Goal: Task Accomplishment & Management: Complete application form

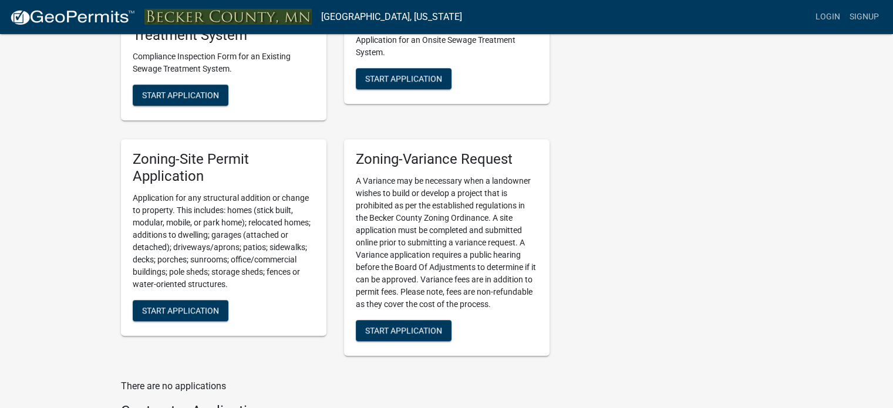
scroll to position [951, 0]
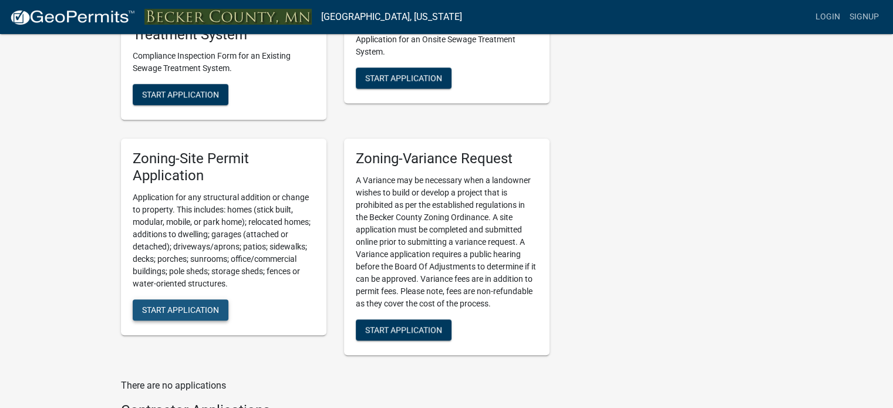
click at [190, 309] on span "Start Application" at bounding box center [180, 309] width 77 height 9
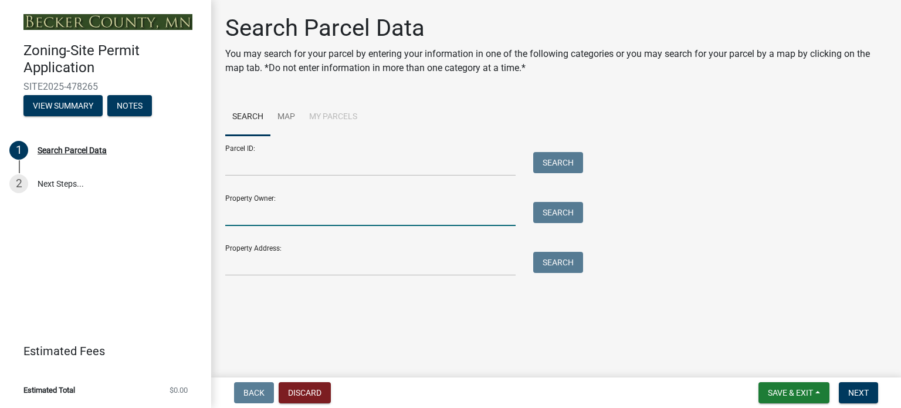
click at [259, 210] on input "Property Owner:" at bounding box center [370, 214] width 290 height 24
type input "[PERSON_NAME] and [PERSON_NAME]"
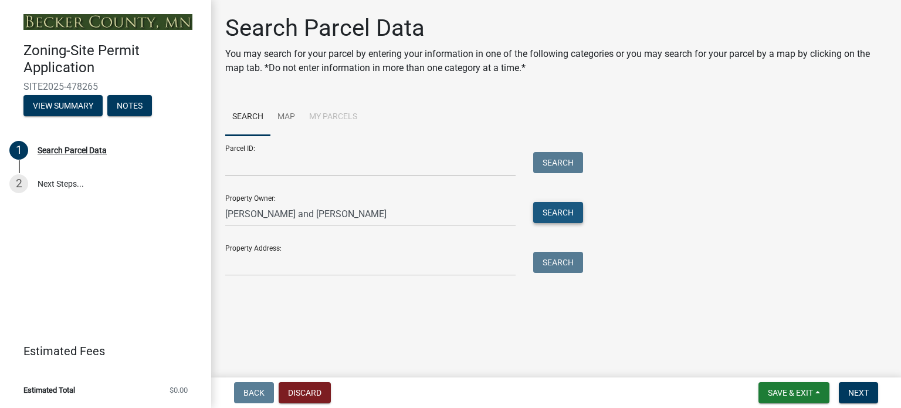
click at [549, 208] on button "Search" at bounding box center [558, 212] width 50 height 21
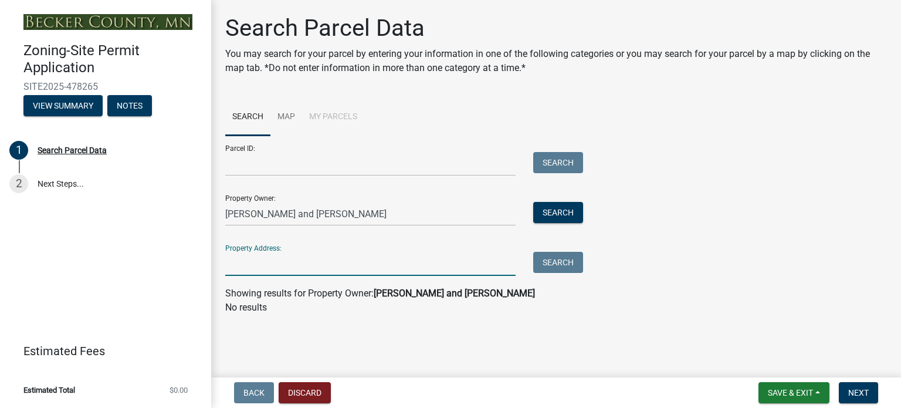
click at [341, 256] on input "Property Address:" at bounding box center [370, 264] width 290 height 24
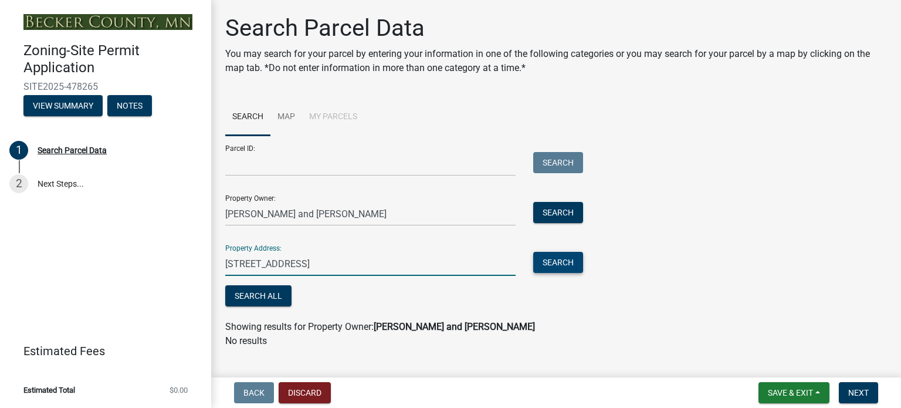
type input "[STREET_ADDRESS]"
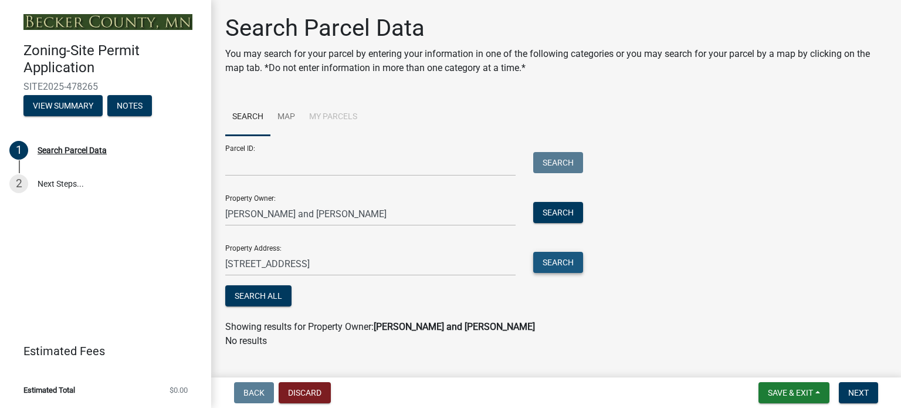
click at [554, 262] on button "Search" at bounding box center [558, 262] width 50 height 21
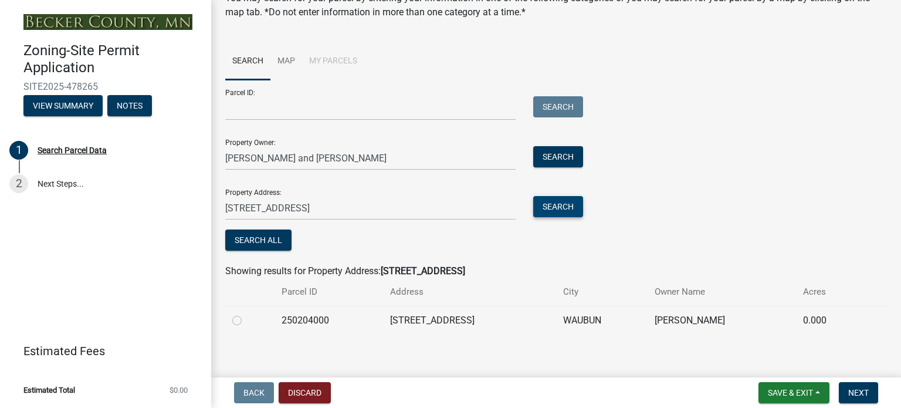
scroll to position [63, 0]
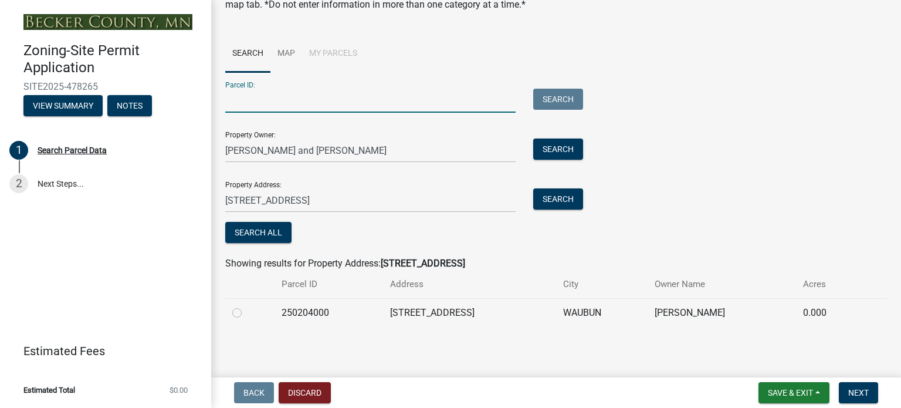
click at [232, 99] on input "Parcel ID:" at bounding box center [370, 101] width 290 height 24
type input "250204000"
click at [559, 100] on button "Search" at bounding box center [558, 99] width 50 height 21
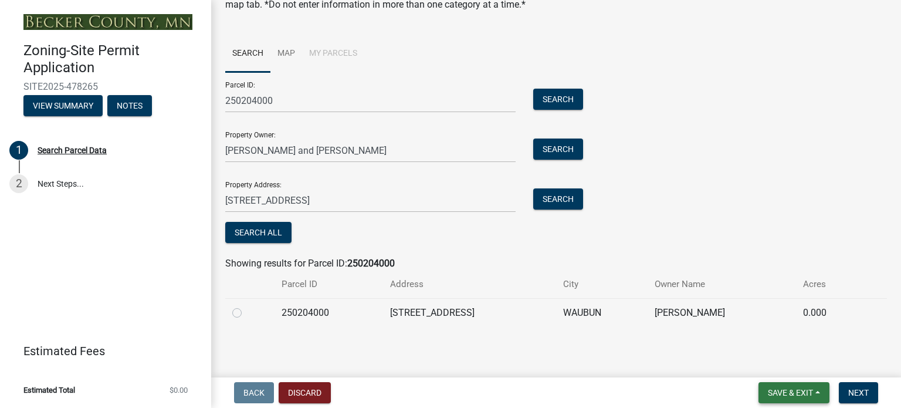
click at [778, 391] on span "Save & Exit" at bounding box center [790, 392] width 45 height 9
click at [758, 363] on button "Save & Exit" at bounding box center [783, 362] width 94 height 28
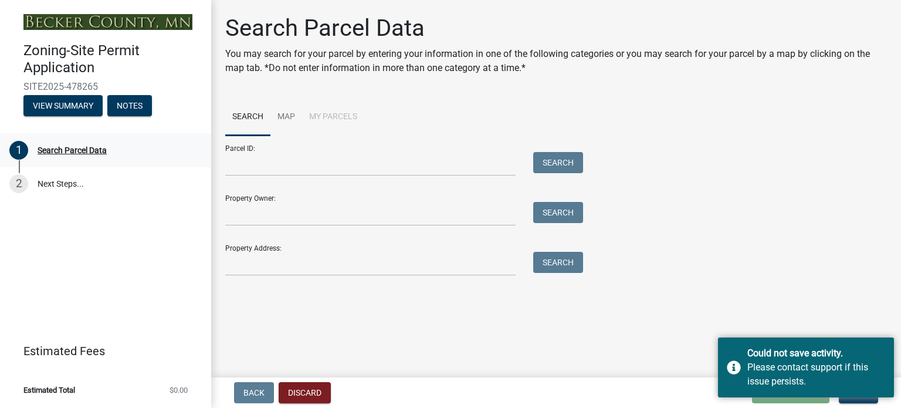
click at [85, 151] on div "Search Parcel Data" at bounding box center [72, 150] width 69 height 8
click at [254, 157] on input "Parcel ID:" at bounding box center [370, 164] width 290 height 24
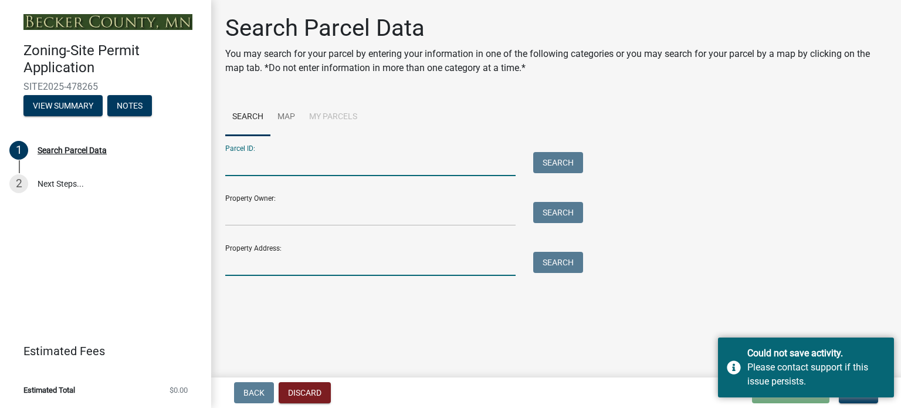
click at [263, 258] on input "Property Address:" at bounding box center [370, 264] width 290 height 24
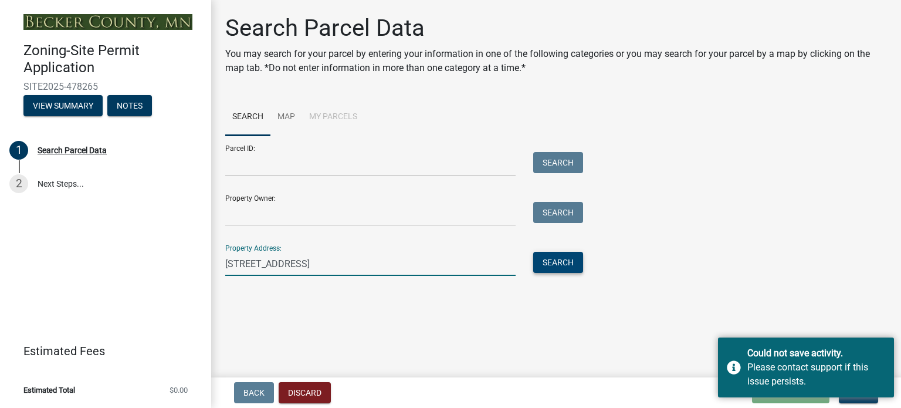
type input "[STREET_ADDRESS]"
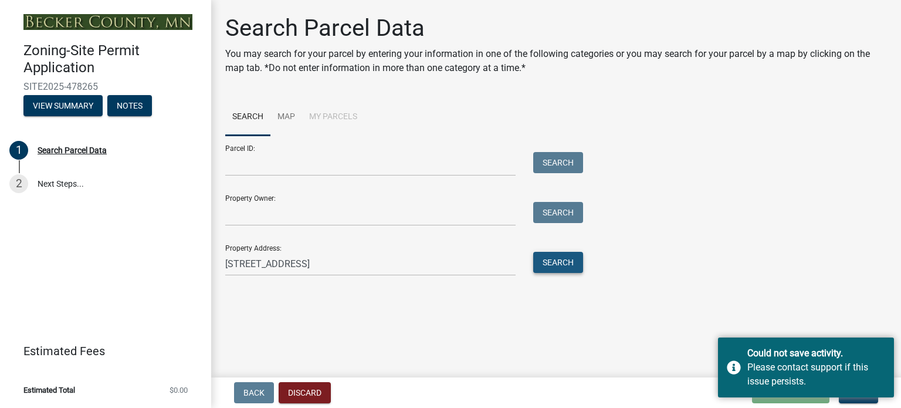
click at [547, 262] on button "Search" at bounding box center [558, 262] width 50 height 21
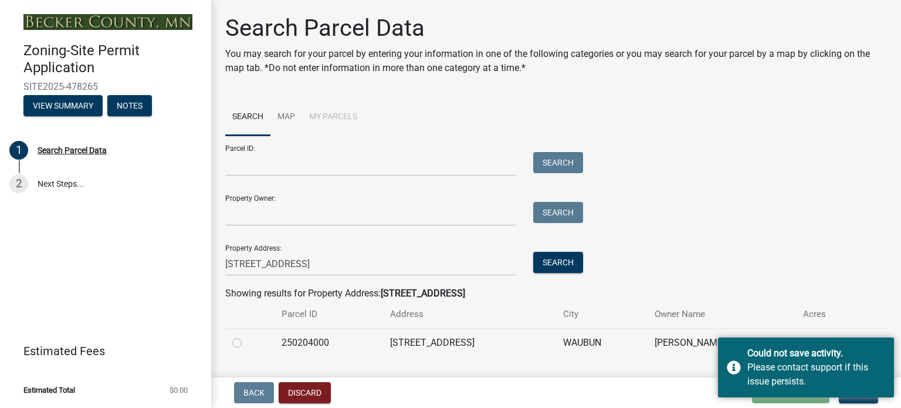
click at [828, 252] on div "Parcel ID: Search Property Owner: Search Property Address: [STREET_ADDRESS] Sea…" at bounding box center [556, 206] width 662 height 140
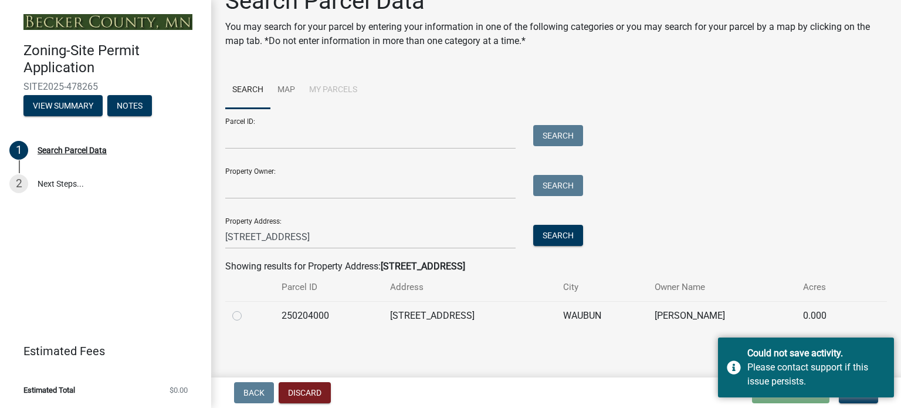
scroll to position [29, 0]
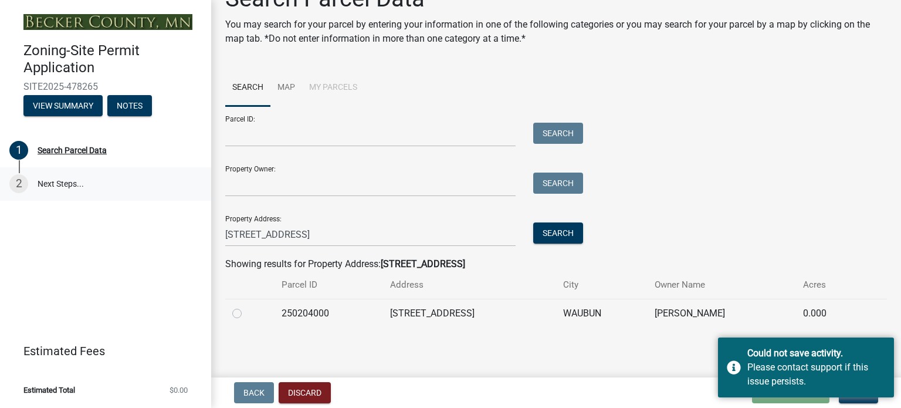
click at [52, 183] on link "2 Next Steps..." at bounding box center [105, 184] width 211 height 34
click at [63, 151] on div "Search Parcel Data" at bounding box center [72, 150] width 69 height 8
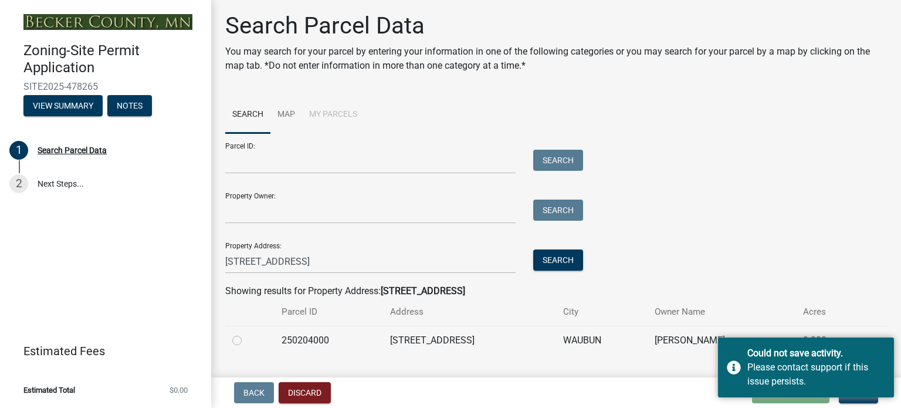
scroll to position [0, 0]
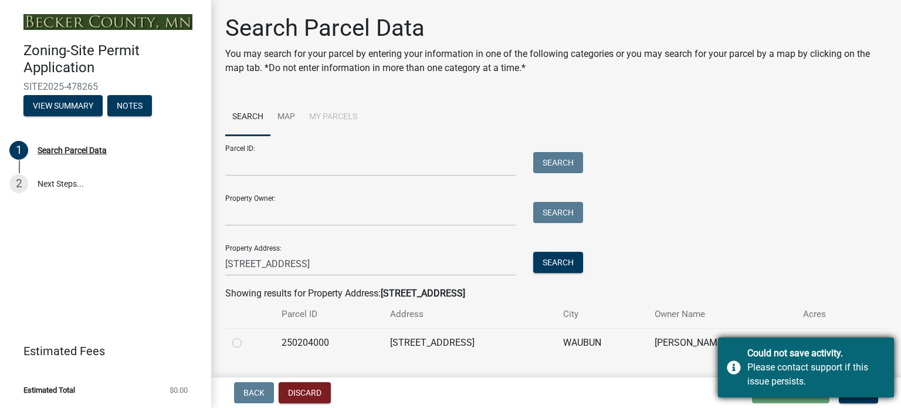
click at [740, 364] on div "Could not save activity. Please contact support if this issue persists." at bounding box center [806, 367] width 176 height 60
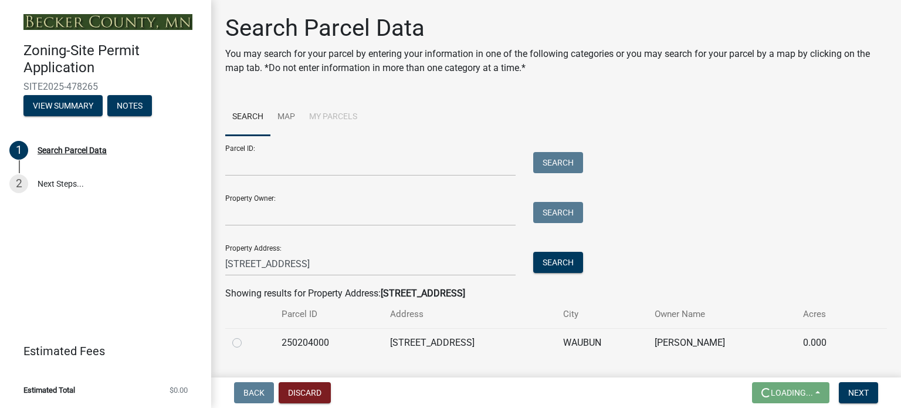
click at [734, 185] on div "Parcel ID: Search Property Owner: Search Property Address: [STREET_ADDRESS] Sea…" at bounding box center [556, 206] width 662 height 140
click at [853, 394] on span "Next" at bounding box center [859, 392] width 21 height 9
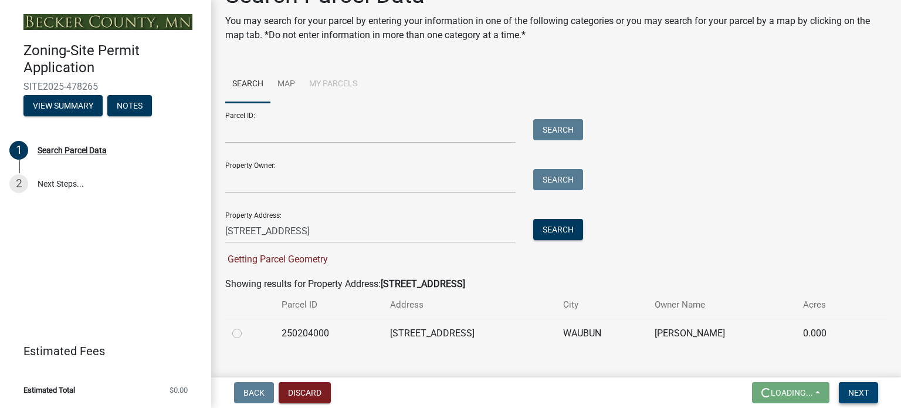
scroll to position [53, 0]
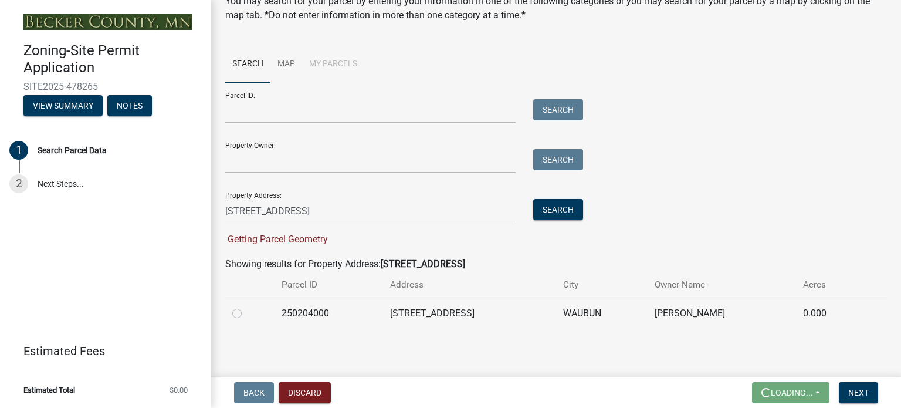
click at [246, 306] on label at bounding box center [246, 306] width 0 height 0
click at [246, 314] on input "radio" at bounding box center [250, 310] width 8 height 8
radio input "true"
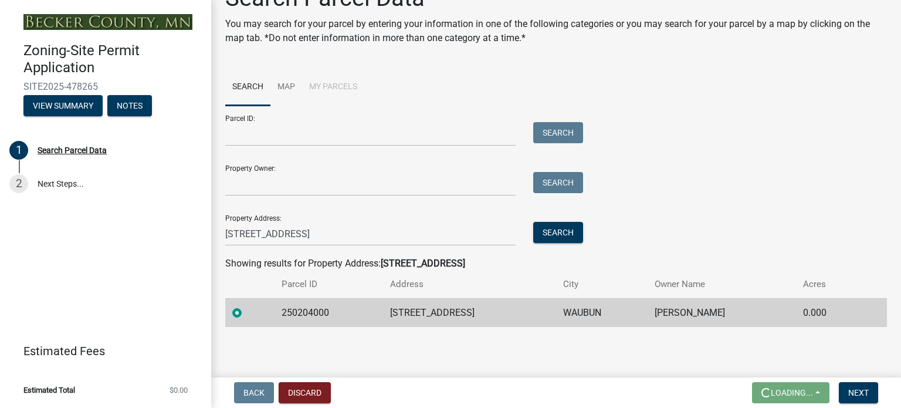
scroll to position [29, 0]
click at [859, 391] on span "Next" at bounding box center [859, 392] width 21 height 9
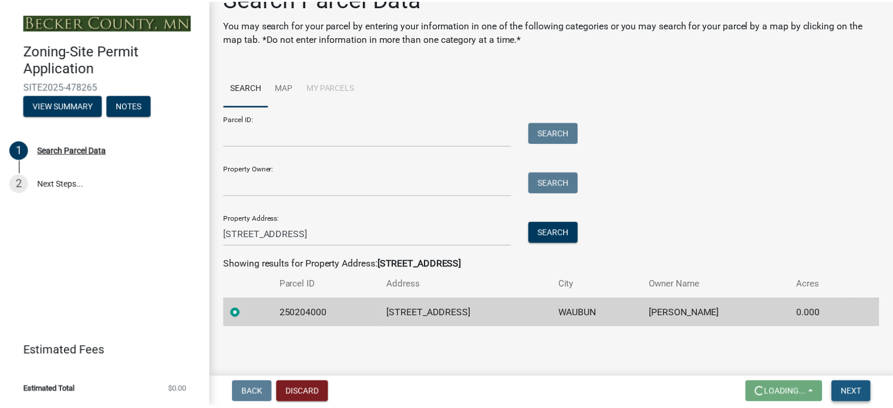
scroll to position [0, 0]
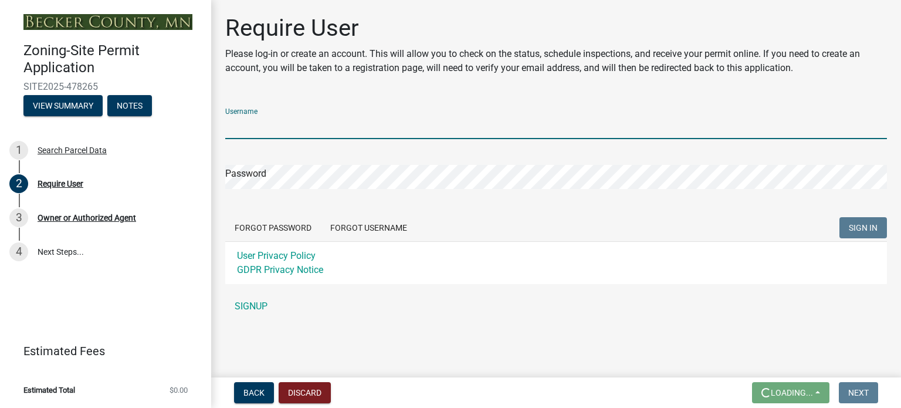
click at [301, 129] on input "Username" at bounding box center [556, 127] width 662 height 24
click at [322, 131] on input "dandersen@kwh,com" at bounding box center [556, 127] width 662 height 24
type input "d"
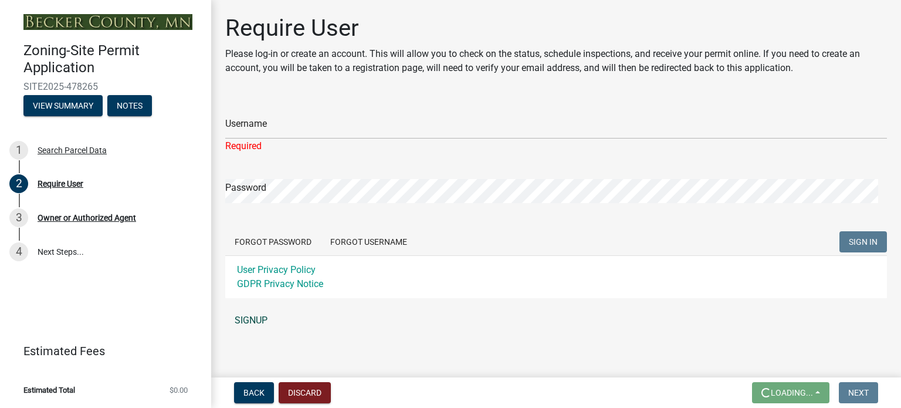
click at [251, 317] on link "SIGNUP" at bounding box center [556, 320] width 662 height 23
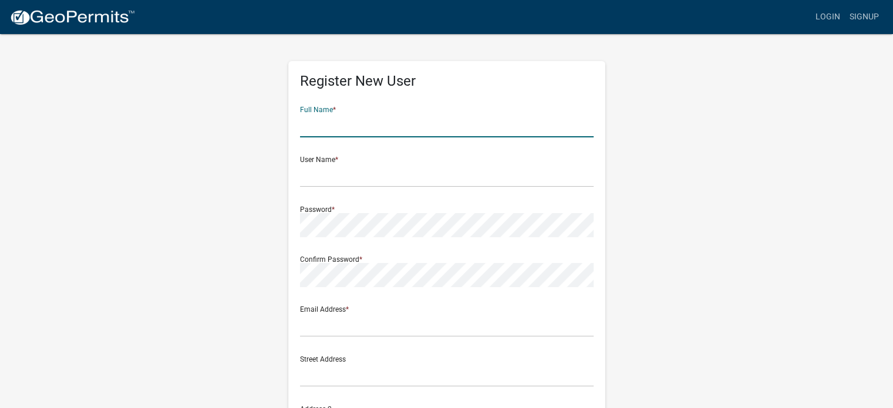
click at [327, 125] on input "text" at bounding box center [446, 125] width 293 height 24
type input "[PERSON_NAME]"
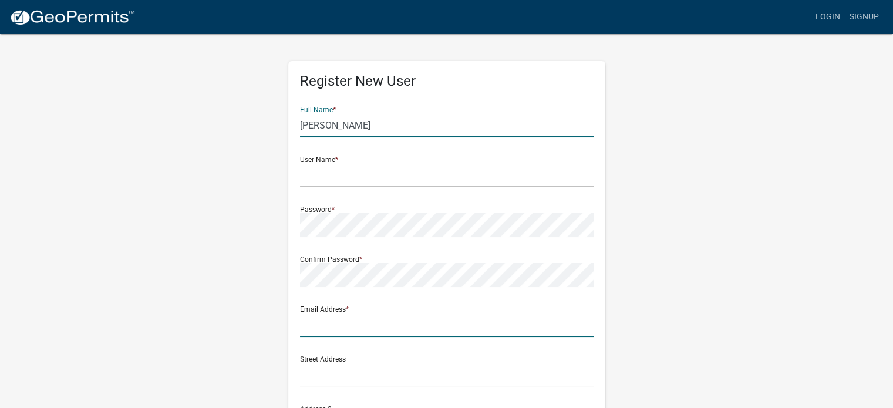
type input "[EMAIL_ADDRESS][DOMAIN_NAME]"
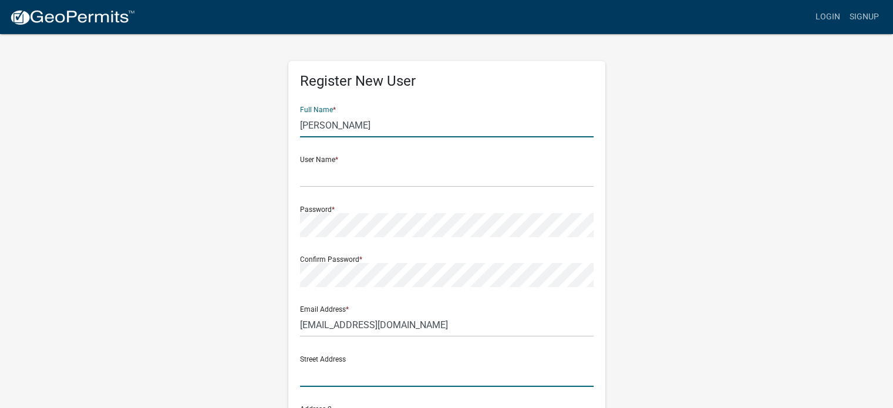
type input "[STREET_ADDRESS]"
type input "[GEOGRAPHIC_DATA]"
type input "MN"
type input "56584"
type input "2184150723"
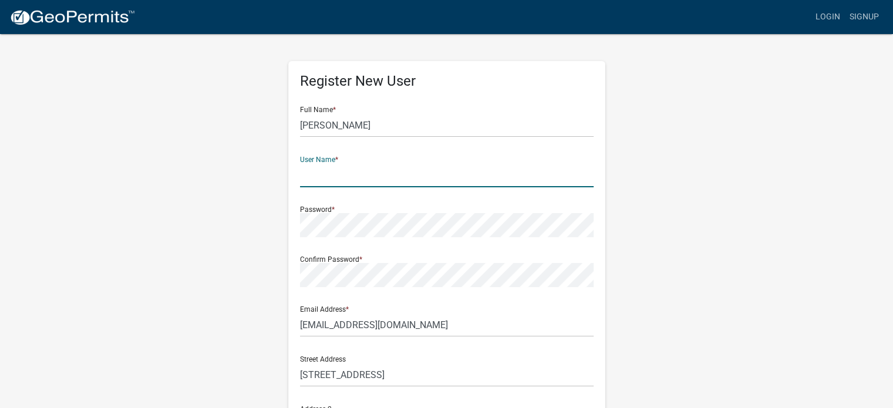
click at [359, 168] on input "text" at bounding box center [446, 175] width 293 height 24
type input "Elbow Room"
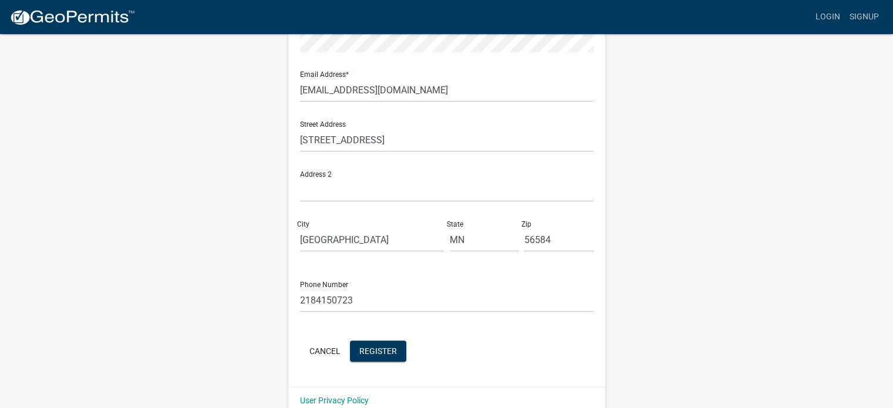
scroll to position [252, 0]
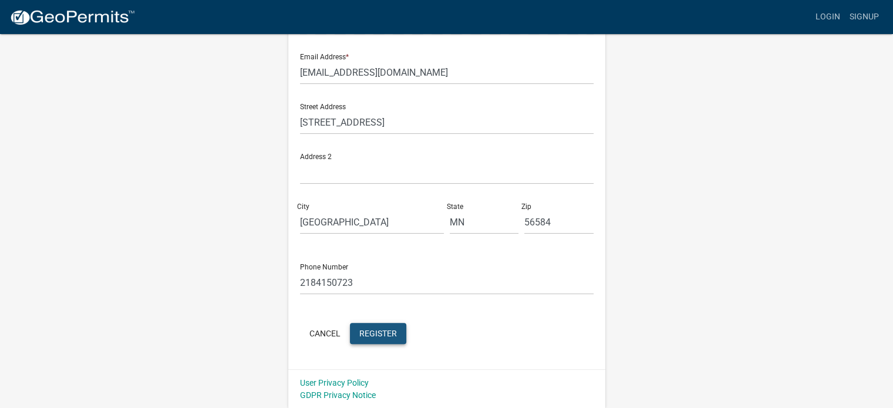
click at [379, 333] on span "Register" at bounding box center [378, 332] width 38 height 9
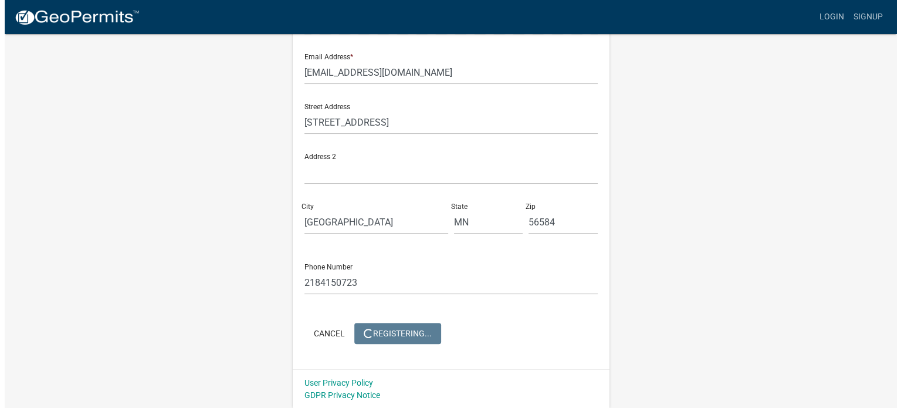
scroll to position [0, 0]
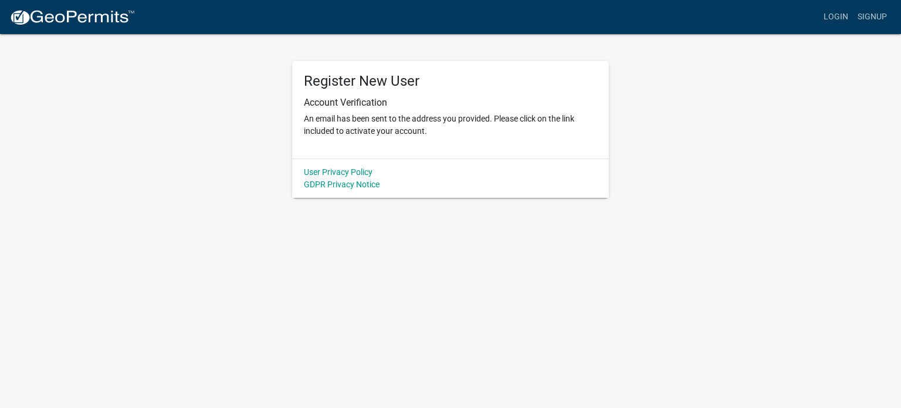
click at [718, 208] on body "Internet Explorer does NOT work with GeoPermits. Get a new browser for more sec…" at bounding box center [450, 204] width 901 height 408
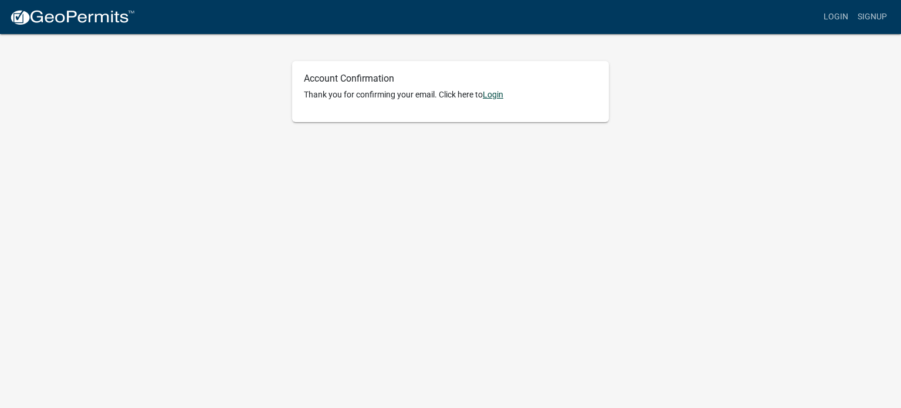
click at [496, 93] on link "Login" at bounding box center [493, 94] width 21 height 9
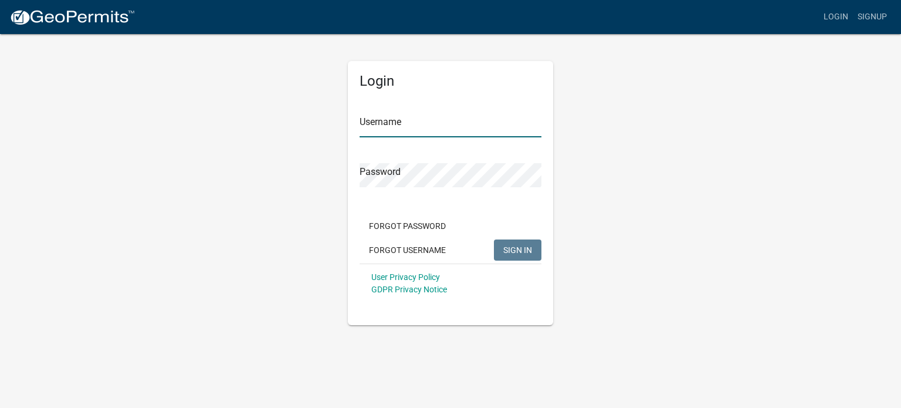
type input "Elbow Room"
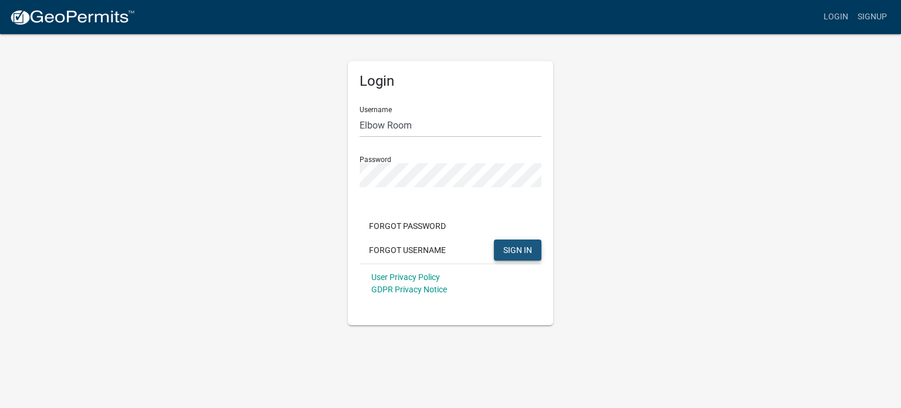
click at [519, 245] on span "SIGN IN" at bounding box center [518, 249] width 29 height 9
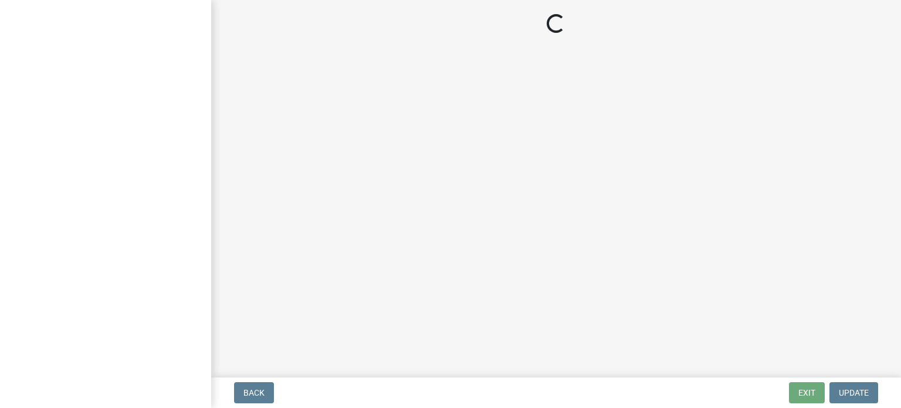
click at [519, 244] on main "Loading..." at bounding box center [556, 186] width 690 height 373
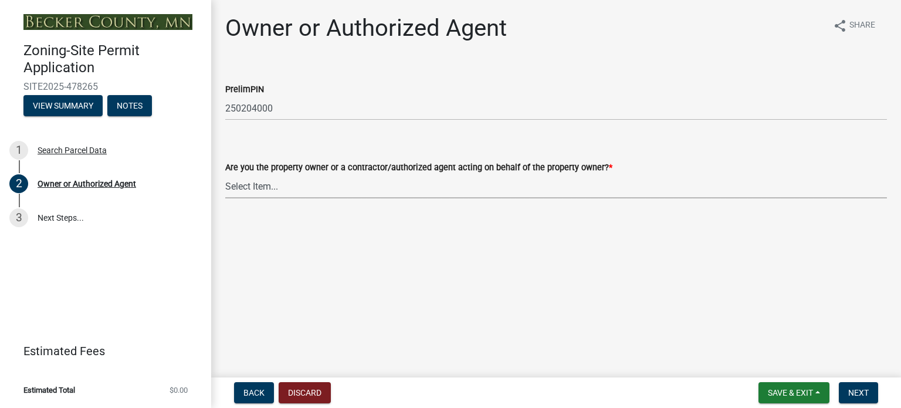
click at [251, 189] on select "Select Item... Property Owner Authorized Agent" at bounding box center [556, 186] width 662 height 24
click at [225, 174] on select "Select Item... Property Owner Authorized Agent" at bounding box center [556, 186] width 662 height 24
select select "3c674549-ed69-405f-b795-9fa3f7d47d9d"
click at [852, 390] on span "Next" at bounding box center [859, 392] width 21 height 9
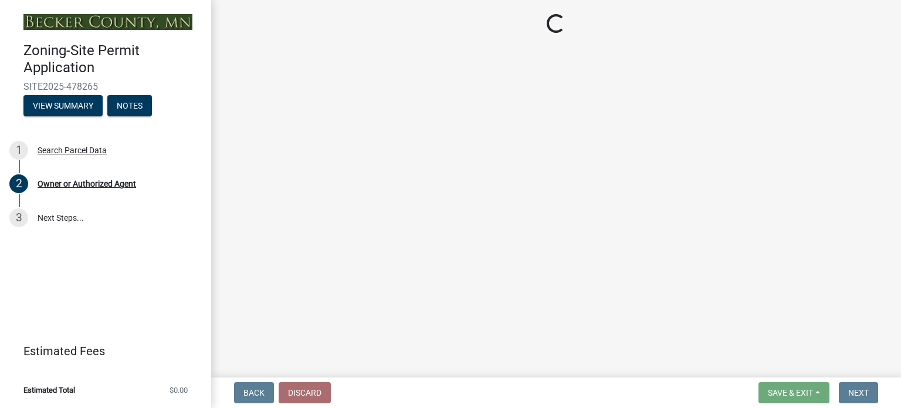
select select "5e530ebf-847c-4054-afce-89bca60f4f71"
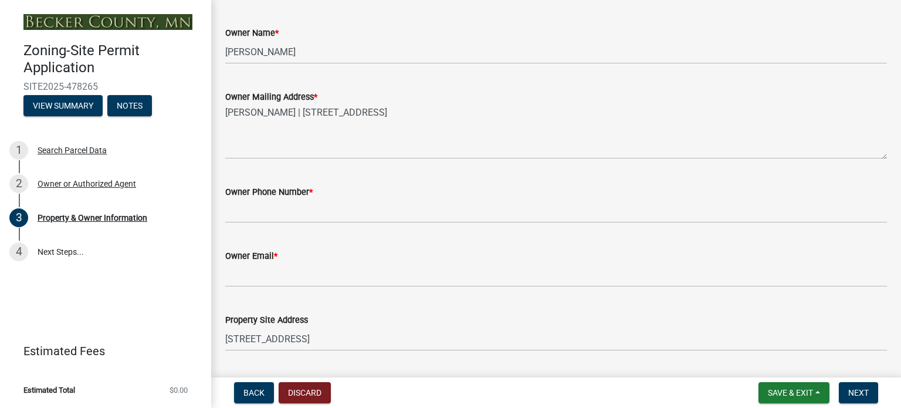
scroll to position [258, 0]
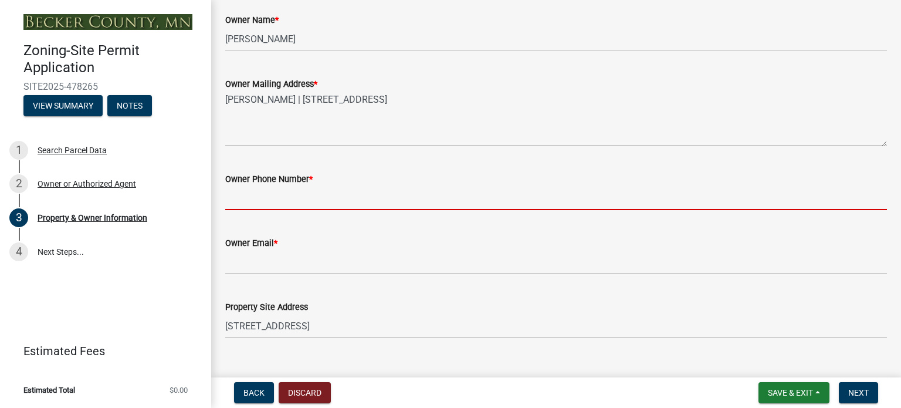
click at [312, 188] on input "Owner Phone Number *" at bounding box center [556, 198] width 662 height 24
type input "2184150723"
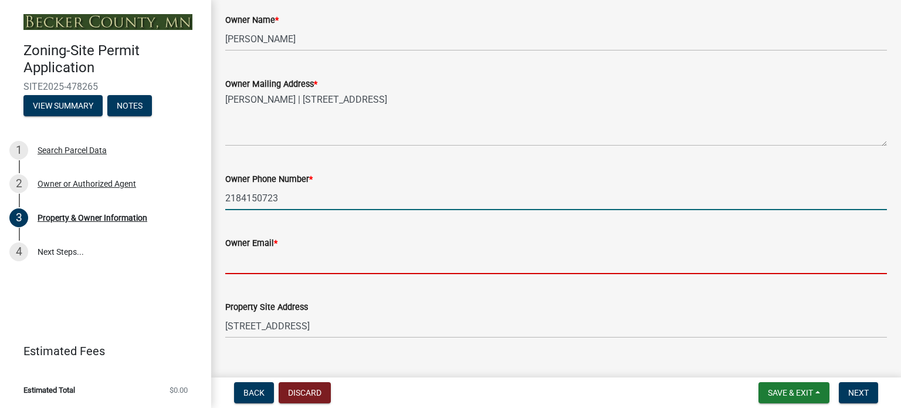
type input "[EMAIL_ADDRESS][DOMAIN_NAME]"
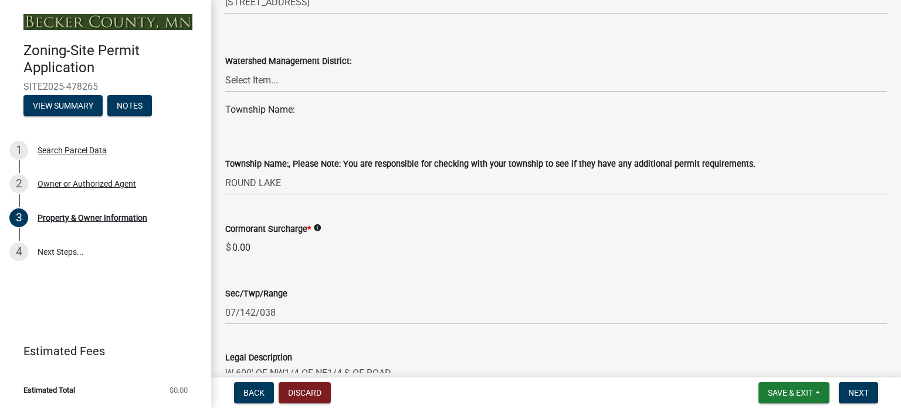
scroll to position [587, 0]
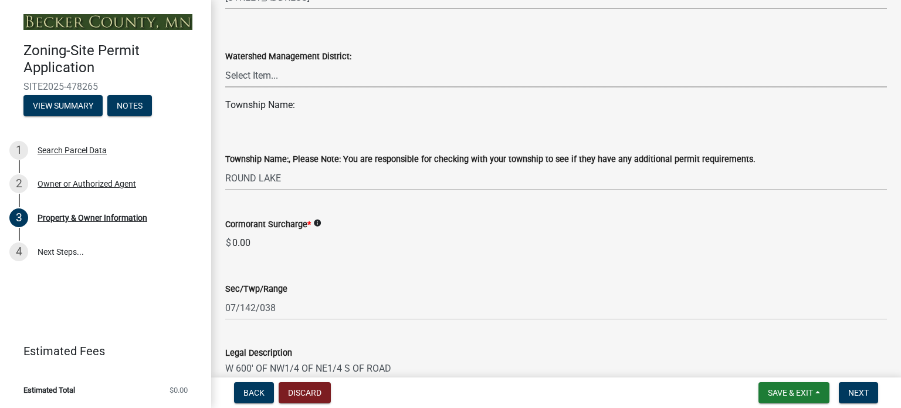
click at [256, 74] on select "Select Item... PELICAN RIVER WTRSHD BUFFALO WATERSHED CORMORANT WATERSHED WILD …" at bounding box center [556, 75] width 662 height 24
click at [225, 63] on select "Select Item... PELICAN RIVER WTRSHD BUFFALO WATERSHED CORMORANT WATERSHED WILD …" at bounding box center [556, 75] width 662 height 24
select select "5a3c243d-5cb2-4bc7-bda1-959088d74f81"
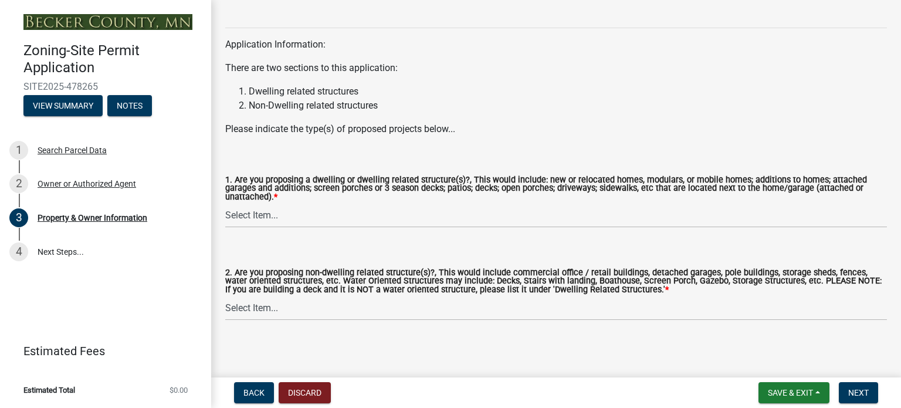
scroll to position [1207, 0]
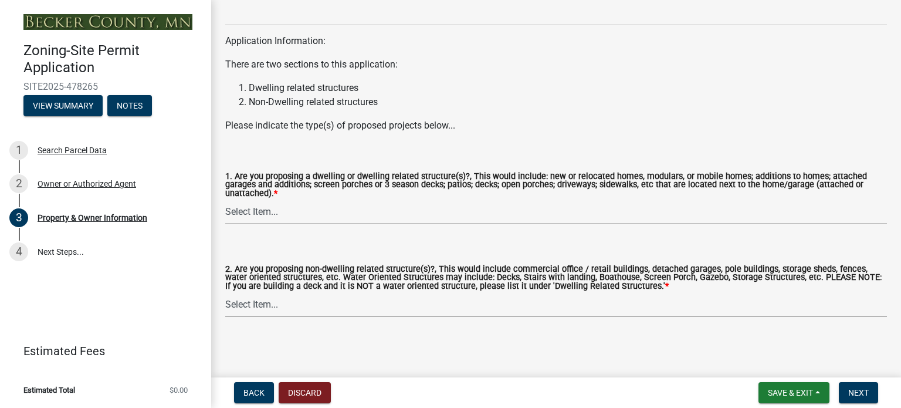
click at [246, 304] on select "Select Item... Yes No" at bounding box center [556, 305] width 662 height 24
click at [225, 293] on select "Select Item... Yes No" at bounding box center [556, 305] width 662 height 24
select select "5a5634ed-f11e-4c7b-90e1-096e6cfd17b9"
click at [857, 390] on span "Next" at bounding box center [859, 392] width 21 height 9
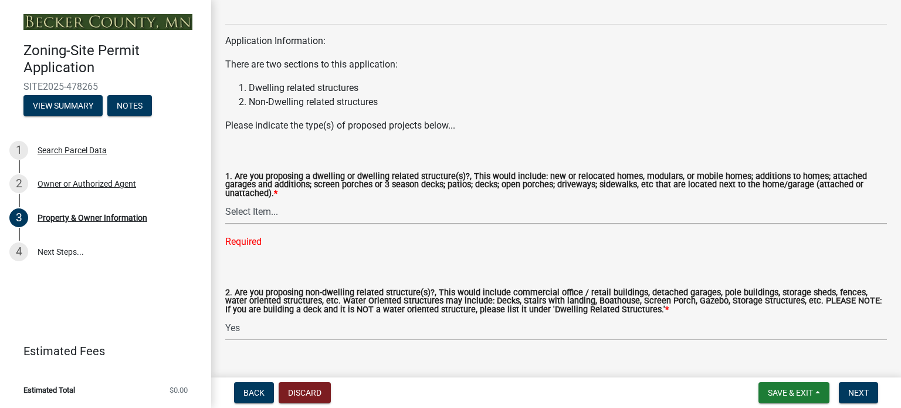
click at [258, 208] on select "Select Item... Yes No" at bounding box center [556, 212] width 662 height 24
click at [225, 200] on select "Select Item... Yes No" at bounding box center [556, 212] width 662 height 24
select select "fcf6d223-6c57-4dc5-b63a-a94704169022"
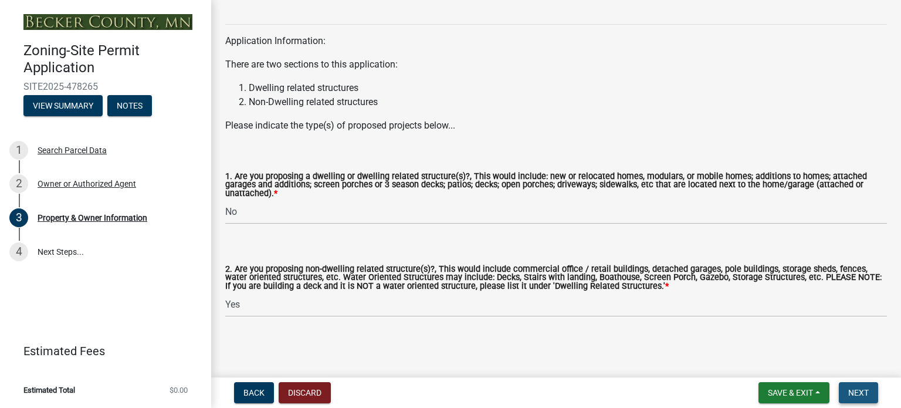
click at [859, 387] on button "Next" at bounding box center [858, 392] width 39 height 21
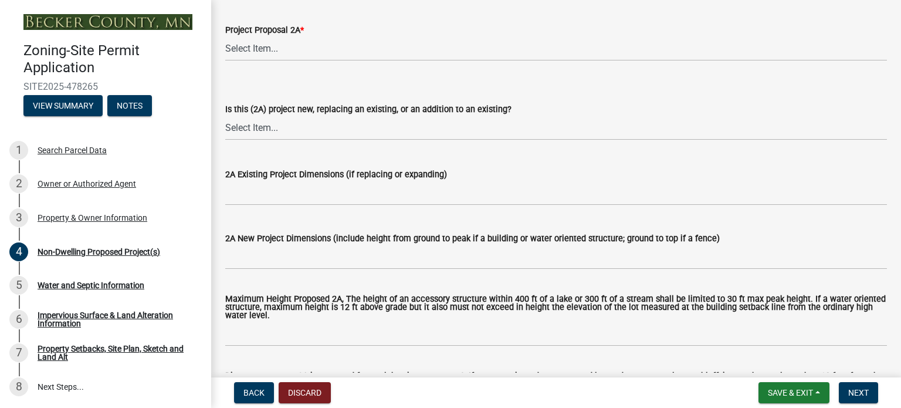
scroll to position [235, 0]
click at [239, 44] on select "Select Item... N/A Commercial Office/Retail Building Detached Garage Pole Build…" at bounding box center [556, 48] width 662 height 24
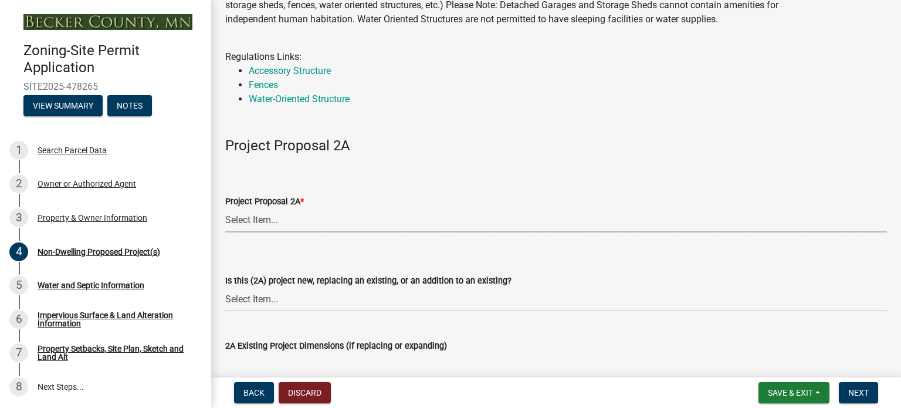
scroll to position [4, 0]
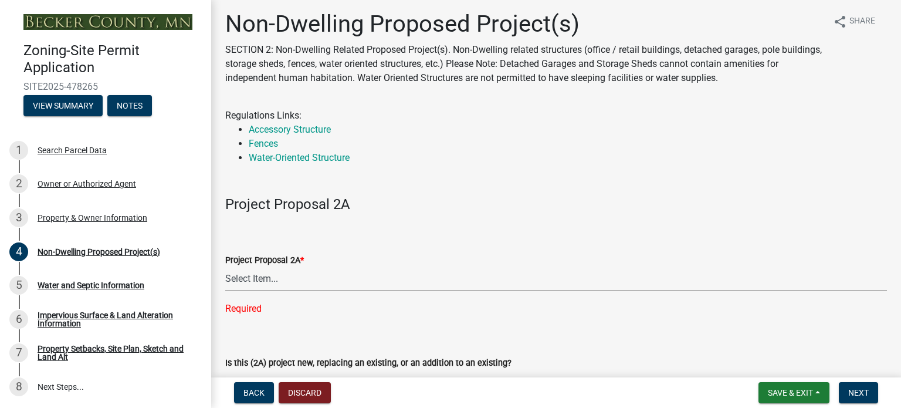
click at [250, 279] on select "Select Item... N/A Commercial Office/Retail Building Detached Garage Pole Build…" at bounding box center [556, 279] width 662 height 24
click at [225, 267] on select "Select Item... N/A Commercial Office/Retail Building Detached Garage Pole Build…" at bounding box center [556, 279] width 662 height 24
select select "45899473-49f8-456b-a472-3937cb76b7e8"
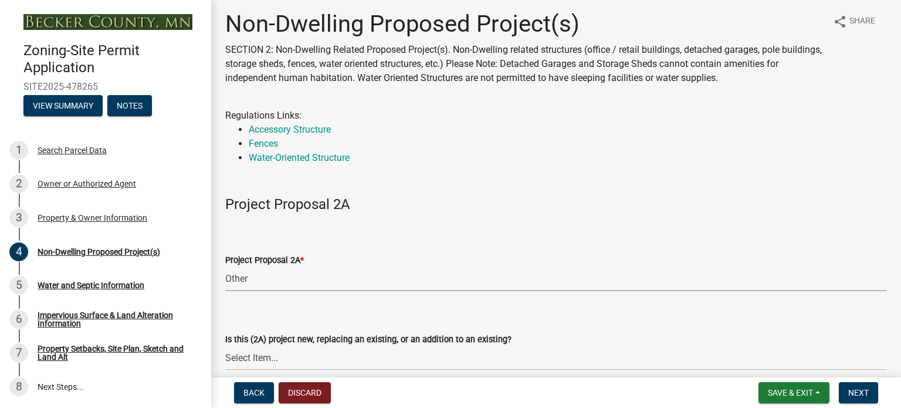
click at [241, 275] on select "Select Item... N/A Commercial Office/Retail Building Detached Garage Pole Build…" at bounding box center [556, 279] width 662 height 24
click at [244, 281] on select "Select Item... N/A Commercial Office/Retail Building Detached Garage Pole Build…" at bounding box center [556, 279] width 662 height 24
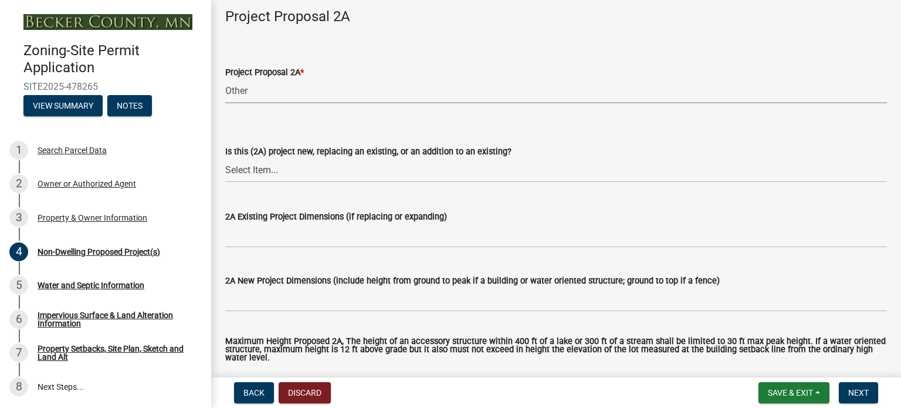
scroll to position [215, 0]
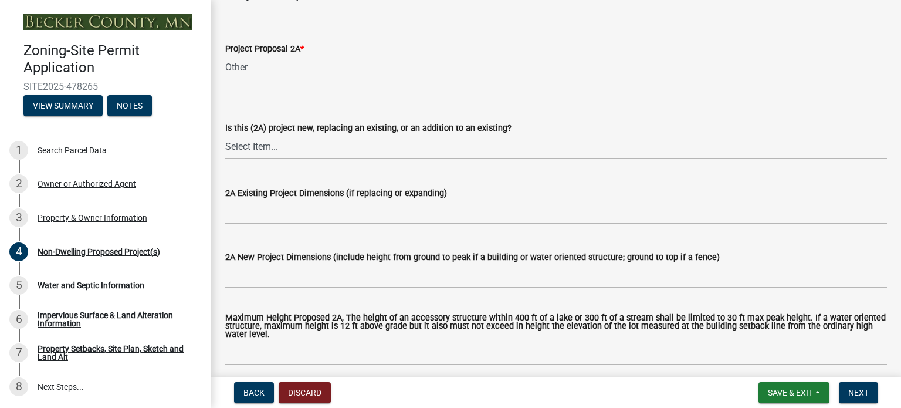
click at [252, 144] on select "Select Item... New to Property (new or used structure) Relocating/moving existi…" at bounding box center [556, 147] width 662 height 24
click at [225, 135] on select "Select Item... New to Property (new or used structure) Relocating/moving existi…" at bounding box center [556, 147] width 662 height 24
select select "3a2d96d3-fd69-4ed9-bae4-7a5aa03a7e58"
click at [305, 192] on label "2A Existing Project Dimensions (if replacing or expanding)" at bounding box center [336, 194] width 222 height 8
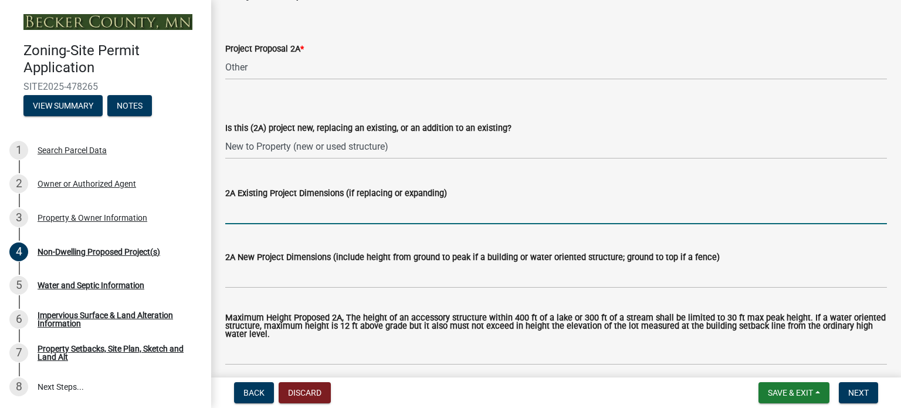
click at [305, 200] on input "2A Existing Project Dimensions (if replacing or expanding)" at bounding box center [556, 212] width 662 height 24
type input "14x14"
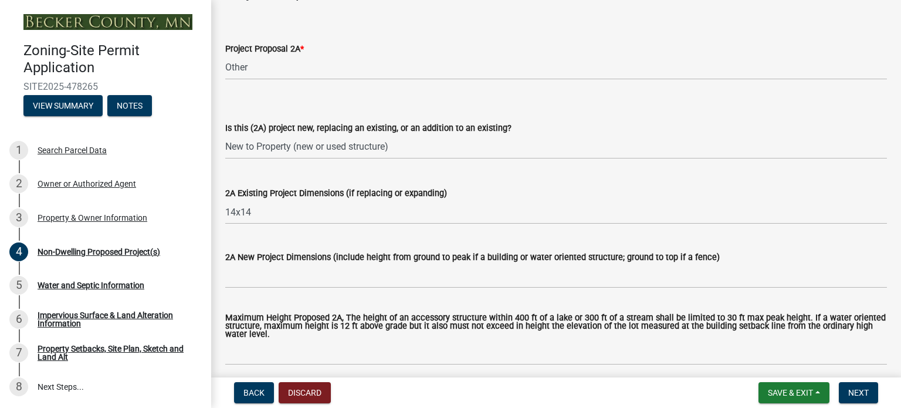
click at [317, 257] on label "2A New Project Dimensions (include height from ground to peak if a building or …" at bounding box center [472, 258] width 495 height 8
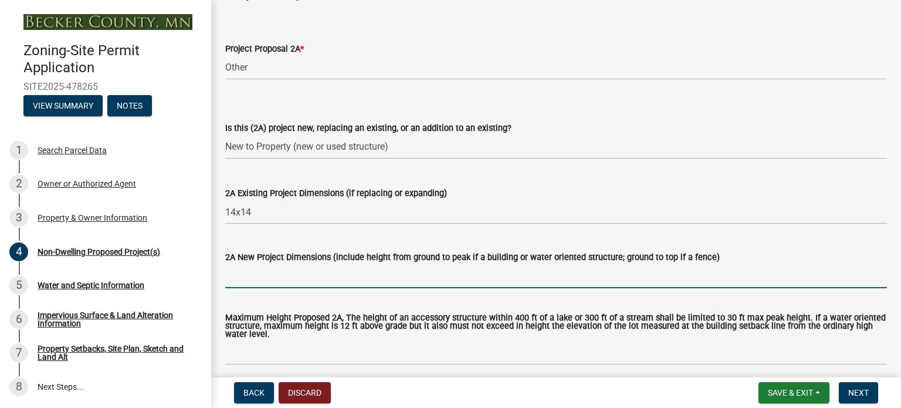
click at [317, 264] on input "2A New Project Dimensions (include height from ground to peak if a building or …" at bounding box center [556, 276] width 662 height 24
type input "13'"
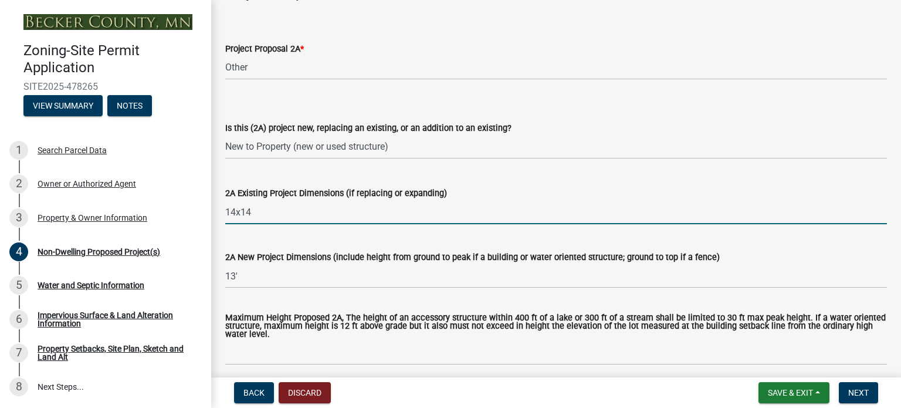
click at [235, 210] on input "14x14" at bounding box center [556, 212] width 662 height 24
click at [252, 207] on input "14'x14" at bounding box center [556, 212] width 662 height 24
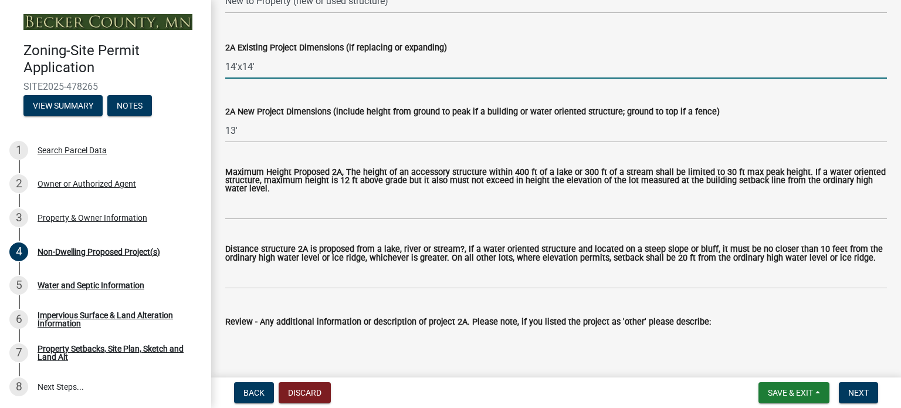
scroll to position [380, 0]
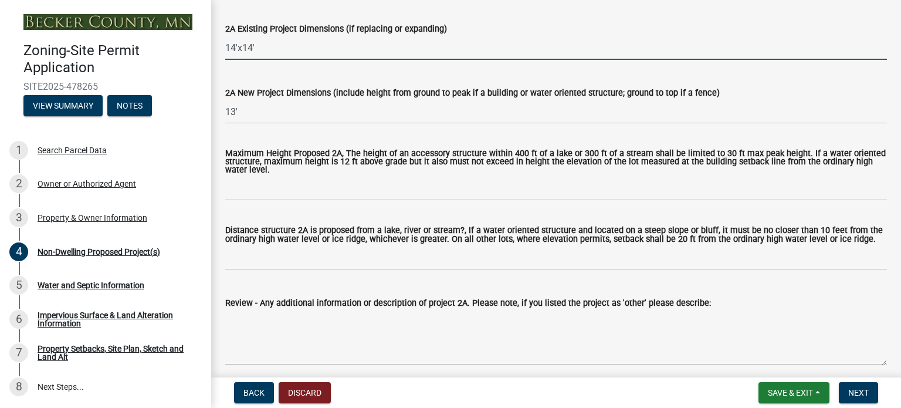
type input "14'x14'"
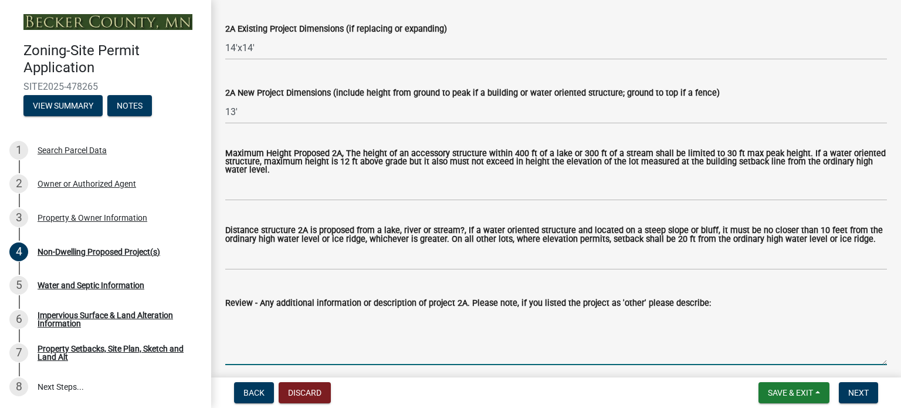
click at [251, 329] on textarea "Review - Any additional information or description of project 2A. Please note, …" at bounding box center [556, 337] width 662 height 55
type textarea "Gazebo next to Cabin"
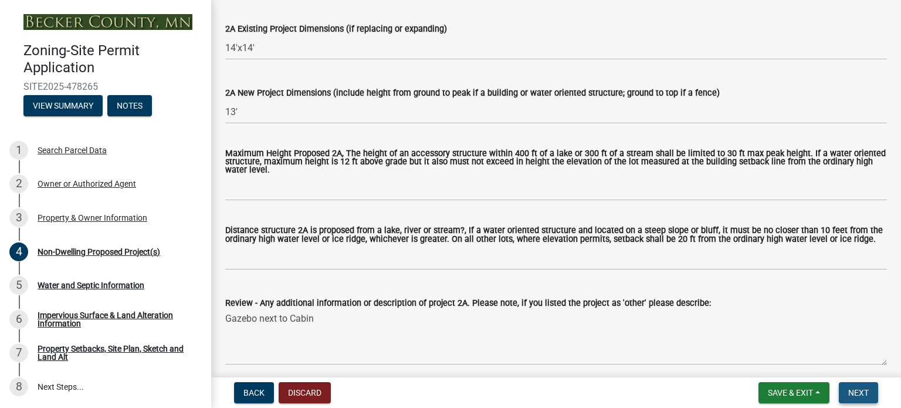
click at [854, 390] on span "Next" at bounding box center [859, 392] width 21 height 9
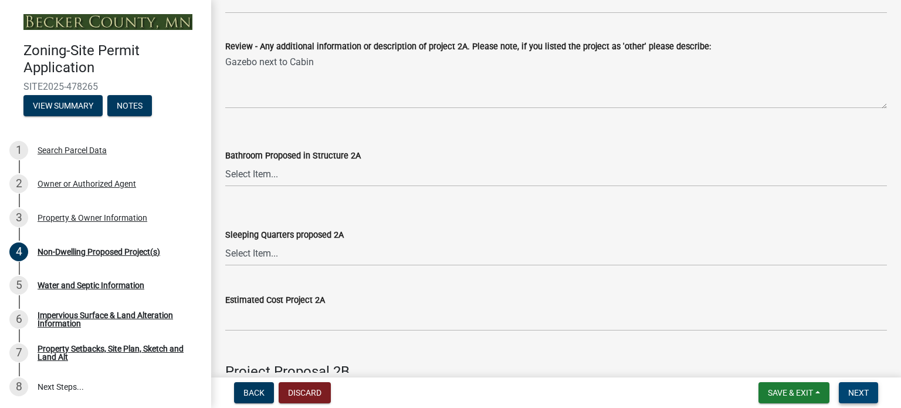
scroll to position [638, 0]
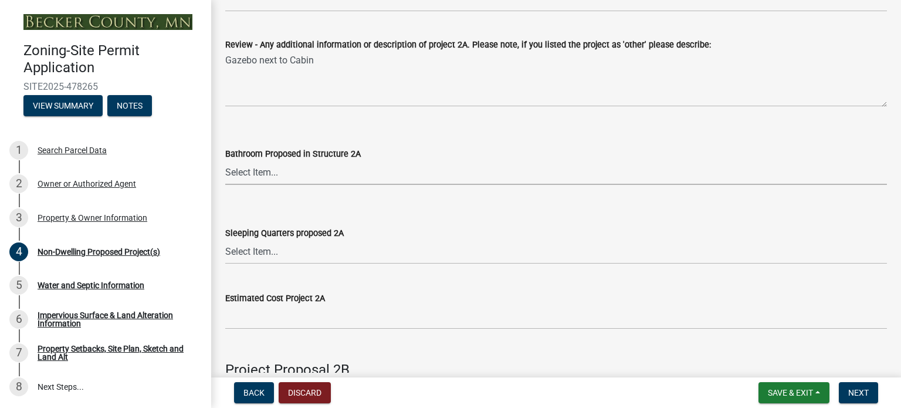
click at [256, 174] on select "Select Item... N/A Yes No" at bounding box center [556, 173] width 662 height 24
click at [225, 161] on select "Select Item... N/A Yes No" at bounding box center [556, 173] width 662 height 24
select select "cf118f3b-6469-426f-b247-8aeebfb0198d"
click at [242, 254] on select "Select Item... N/A Yes No" at bounding box center [556, 252] width 662 height 24
click at [225, 240] on select "Select Item... N/A Yes No" at bounding box center [556, 252] width 662 height 24
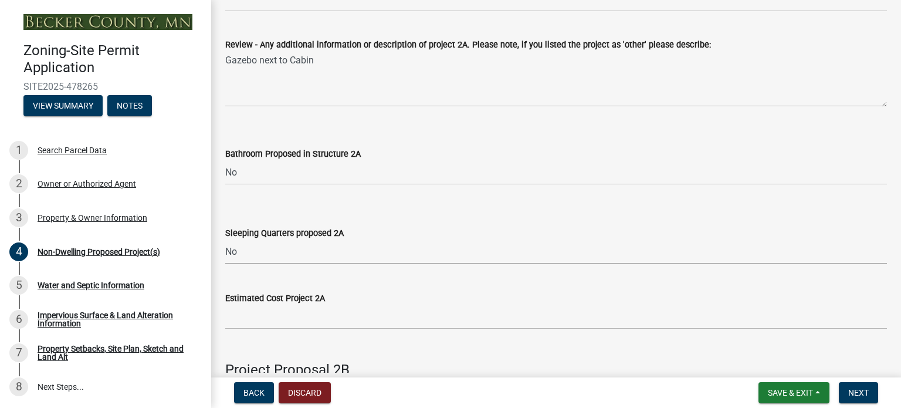
select select "d5258256-81e9-4688-bc84-b01445ee29b6"
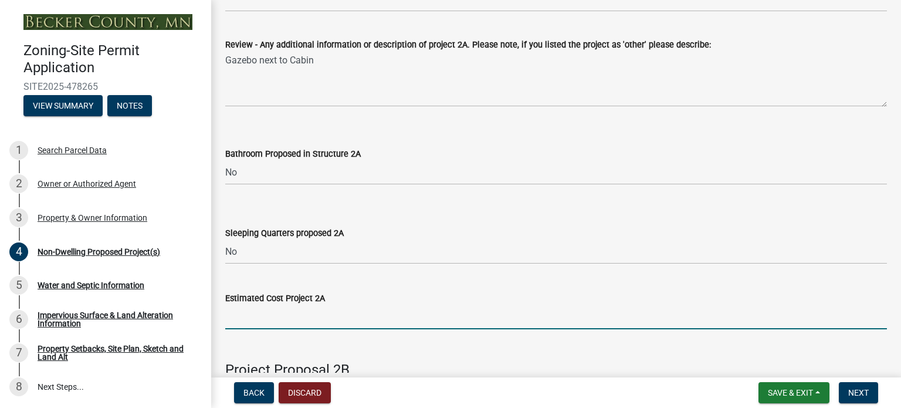
click at [245, 320] on input "text" at bounding box center [556, 317] width 662 height 24
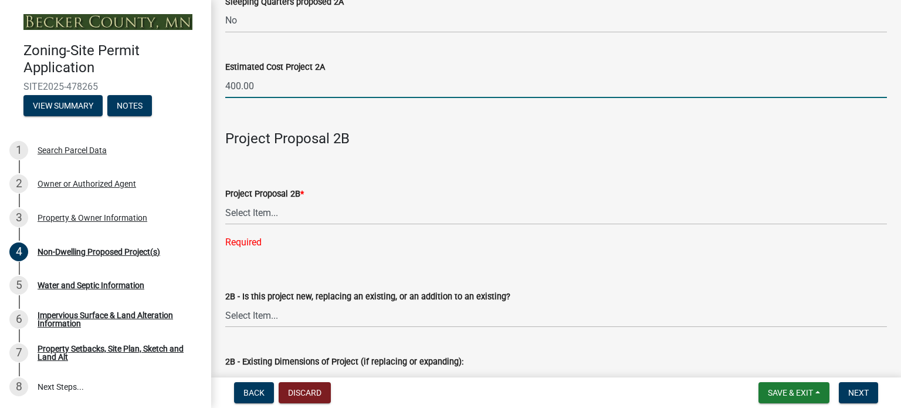
scroll to position [873, 0]
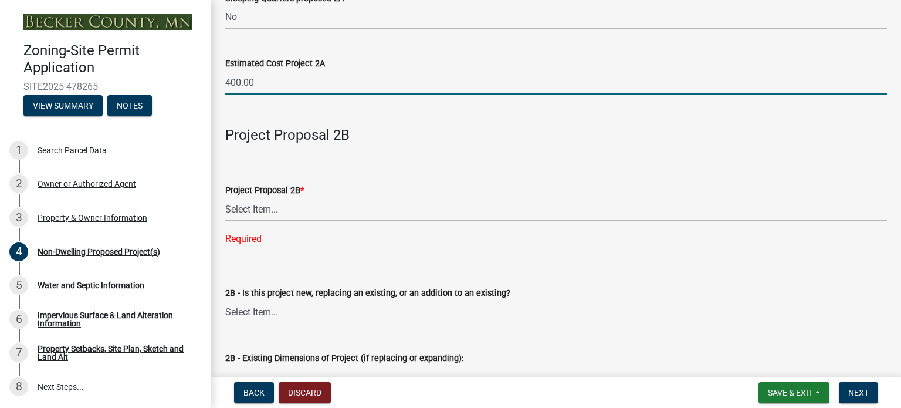
type input "400"
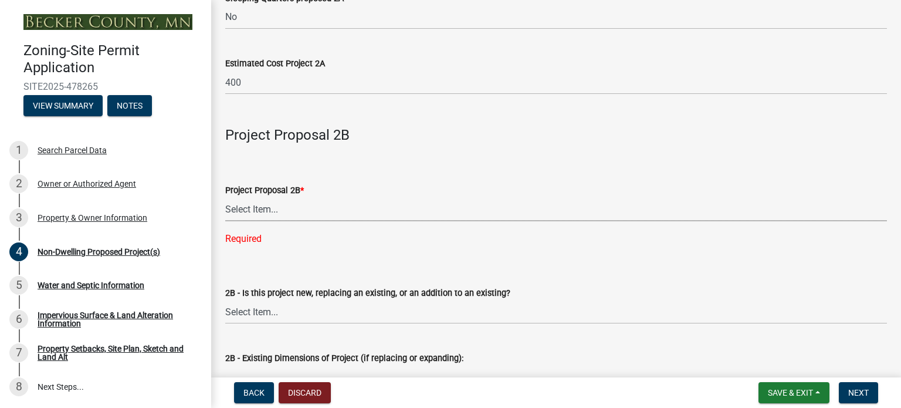
click at [246, 210] on select "Select Item... N/A Commercial Office/Retail Building Detached Garage Pole Build…" at bounding box center [556, 209] width 662 height 24
click at [677, 281] on form "2B - Is this project new, replacing an existing, or an addition to an existing?…" at bounding box center [556, 298] width 662 height 52
click at [255, 204] on select "Select Item... N/A Commercial Office/Retail Building Detached Garage Pole Build…" at bounding box center [556, 209] width 662 height 24
click at [225, 198] on select "Select Item... N/A Commercial Office/Retail Building Detached Garage Pole Build…" at bounding box center [556, 209] width 662 height 24
select select "258cbdbc-8629-455d-9fed-6a57bf82144e"
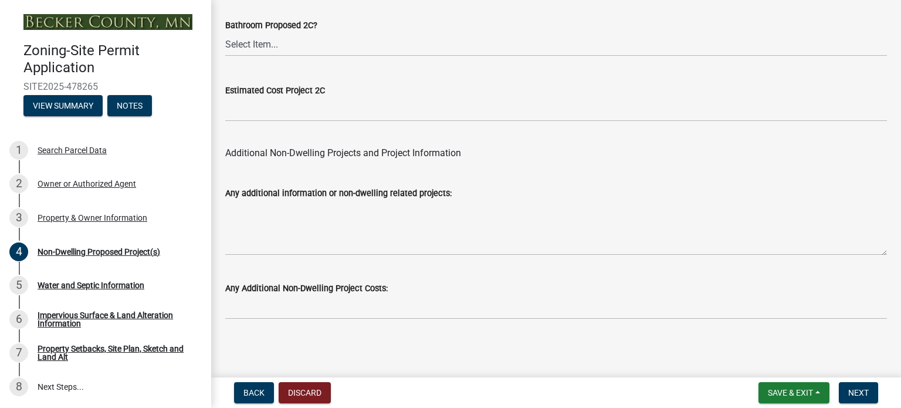
scroll to position [2472, 0]
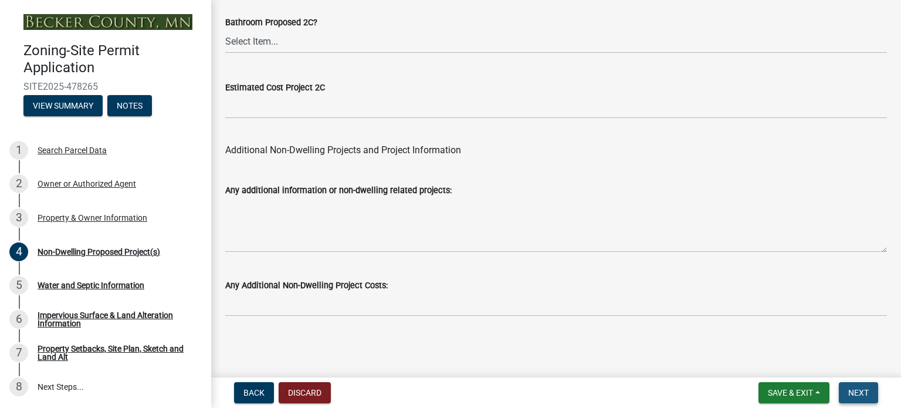
click at [856, 389] on span "Next" at bounding box center [859, 392] width 21 height 9
click at [854, 389] on span "Next" at bounding box center [859, 392] width 21 height 9
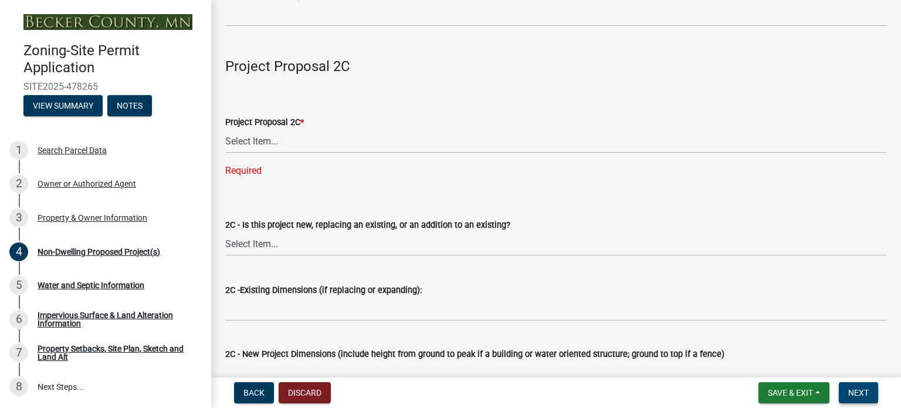
scroll to position [1674, 0]
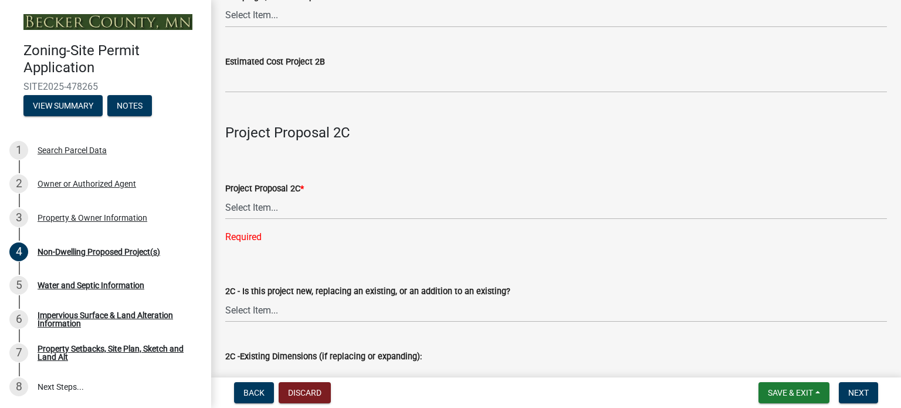
click at [242, 237] on div "Required" at bounding box center [556, 237] width 662 height 14
click at [249, 204] on select "Select Item... N/A Commercial Office/Retail Building Detached Garage Pole Build…" at bounding box center [556, 207] width 662 height 24
click at [225, 196] on select "Select Item... N/A Commercial Office/Retail Building Detached Garage Pole Build…" at bounding box center [556, 207] width 662 height 24
select select "a9a8393f-3c28-47b8-b6d9-84c94641c3fc"
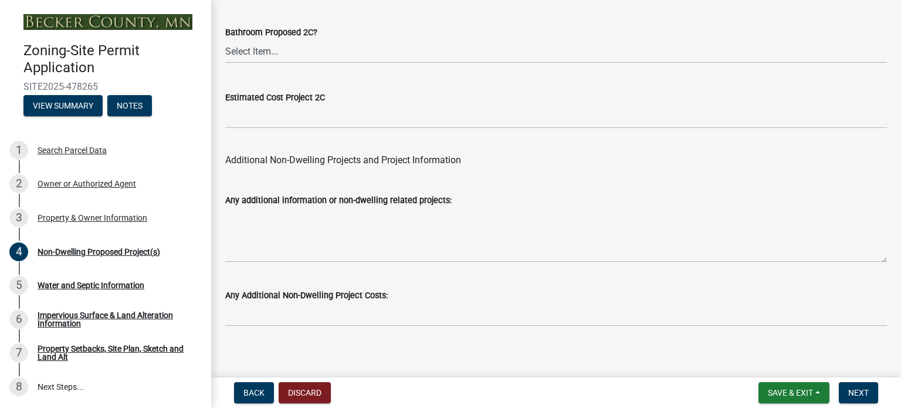
scroll to position [2448, 0]
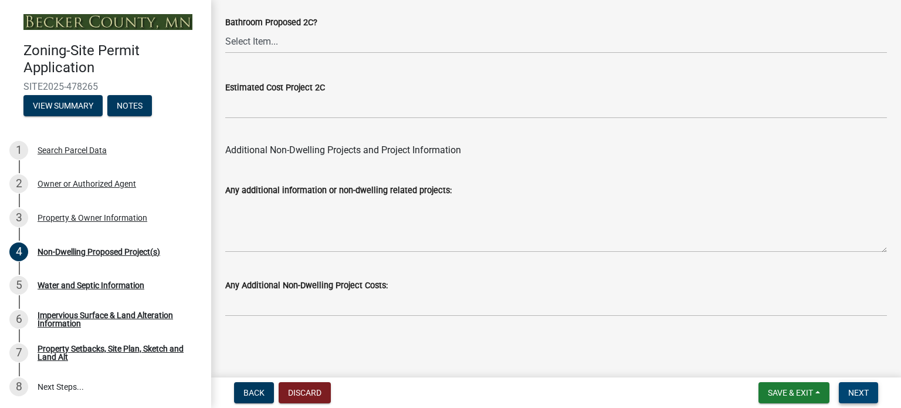
click at [859, 388] on span "Next" at bounding box center [859, 392] width 21 height 9
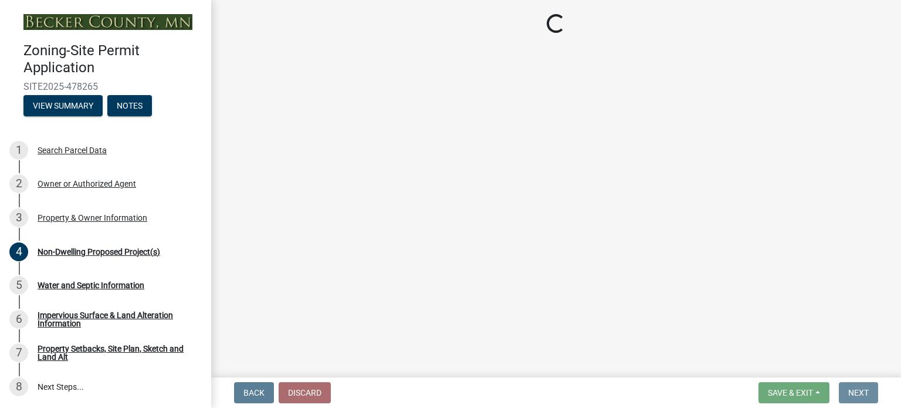
scroll to position [0, 0]
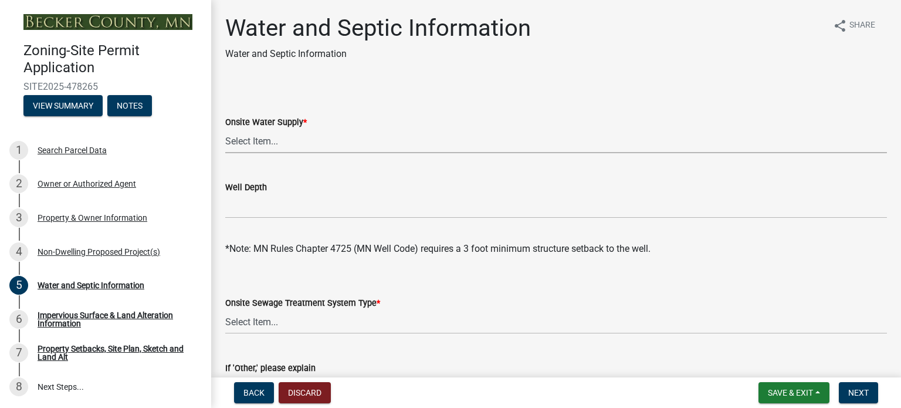
click at [247, 141] on select "Select Item... Well New Well to be Installed Attached to City Water System No o…" at bounding box center [556, 141] width 662 height 24
click at [225, 129] on select "Select Item... Well New Well to be Installed Attached to City Water System No o…" at bounding box center [556, 141] width 662 height 24
select select "36c179e4-d9bc-4e26-9fa7-a2562bd8114c"
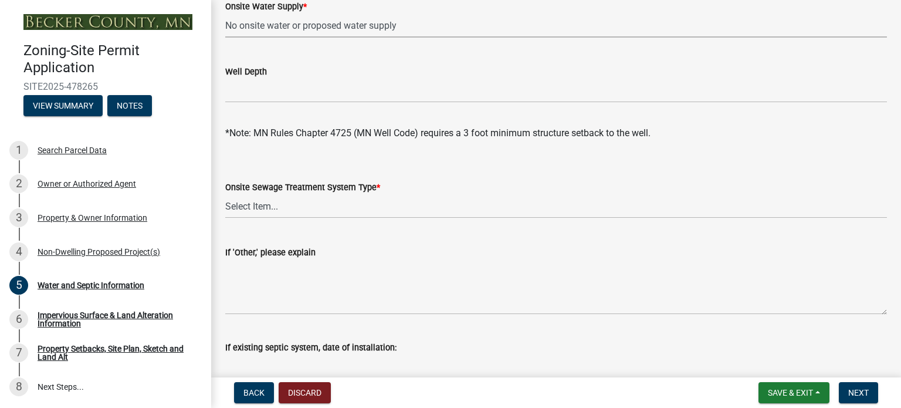
scroll to position [117, 0]
click at [854, 388] on span "Next" at bounding box center [859, 392] width 21 height 9
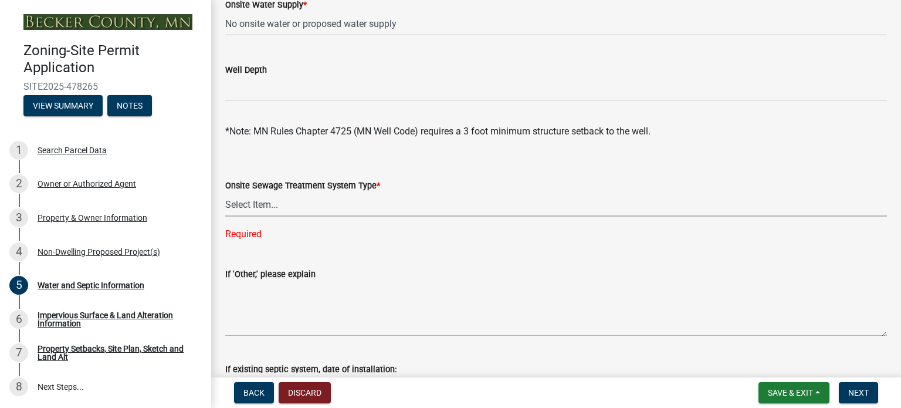
click at [253, 201] on select "Select Item... No existing or proposed septic Proposed New or Corrected Septic …" at bounding box center [556, 204] width 662 height 24
click at [225, 192] on select "Select Item... No existing or proposed septic Proposed New or Corrected Septic …" at bounding box center [556, 204] width 662 height 24
select select "a01a1fb1-1490-43e2-af36-29ac4cf5629f"
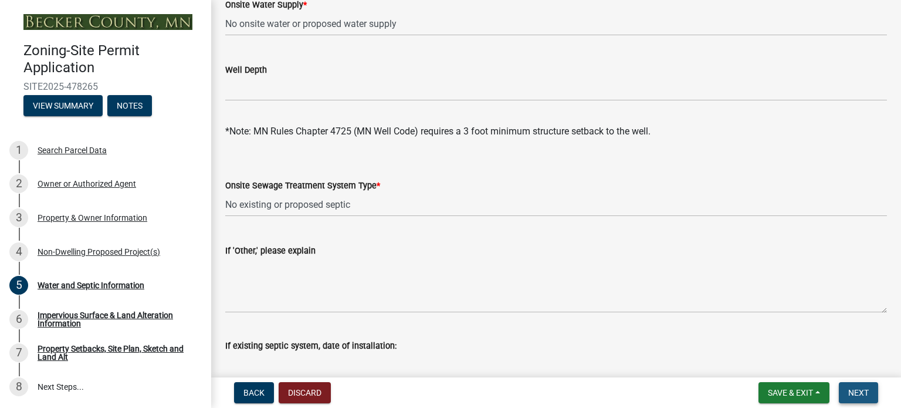
click at [863, 390] on span "Next" at bounding box center [859, 392] width 21 height 9
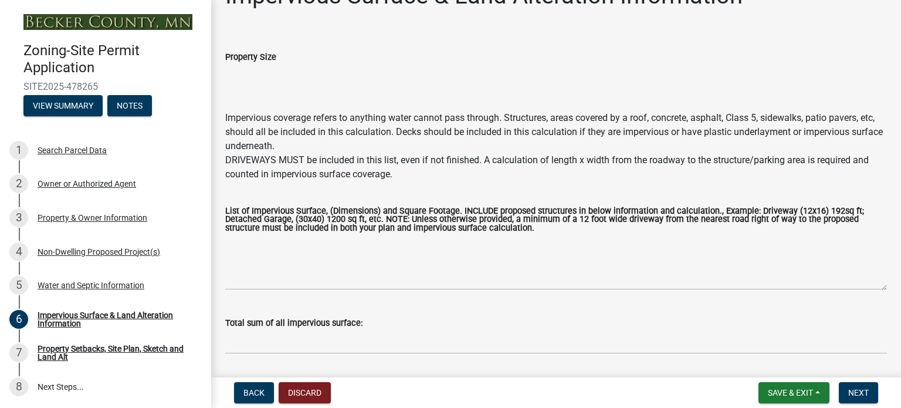
scroll to position [32, 0]
click at [261, 72] on input "Property Size" at bounding box center [556, 76] width 662 height 23
click at [257, 76] on input "Property Size" at bounding box center [556, 76] width 662 height 23
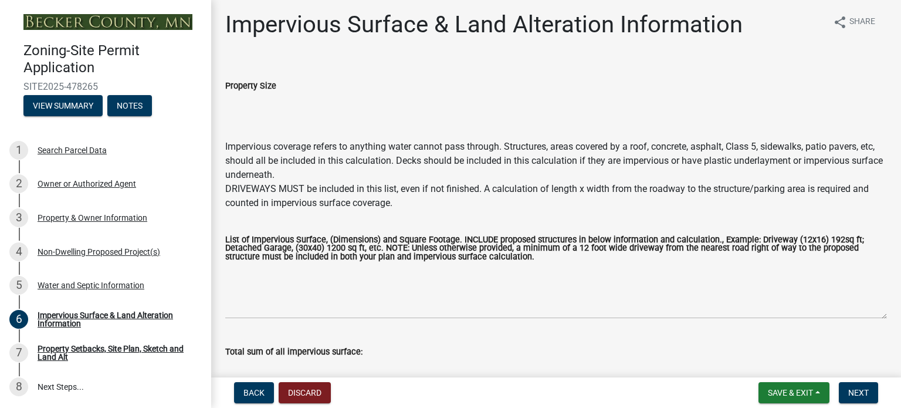
scroll to position [0, 0]
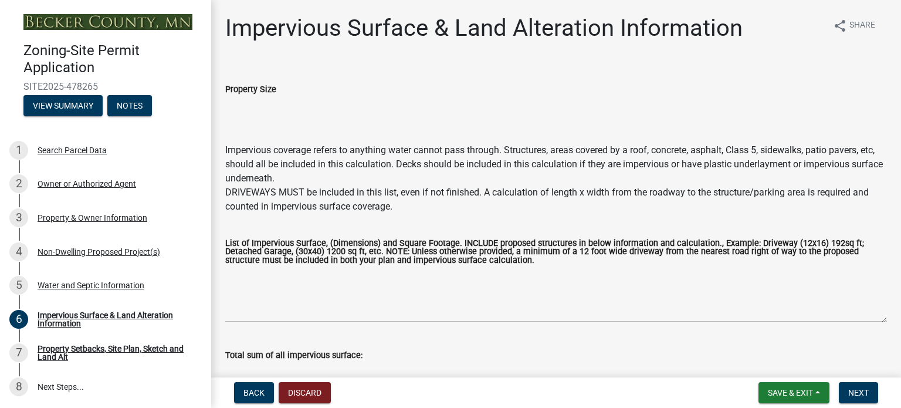
click at [238, 113] on input "Property Size" at bounding box center [556, 107] width 662 height 23
click at [251, 109] on input "Property Size" at bounding box center [556, 107] width 662 height 23
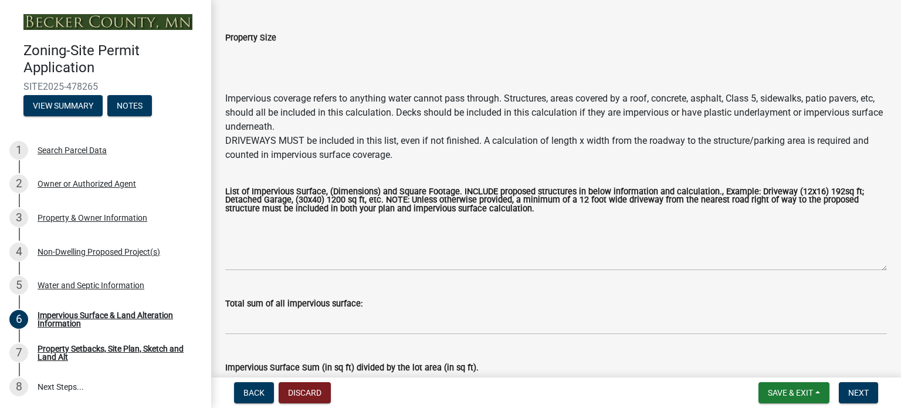
scroll to position [12, 0]
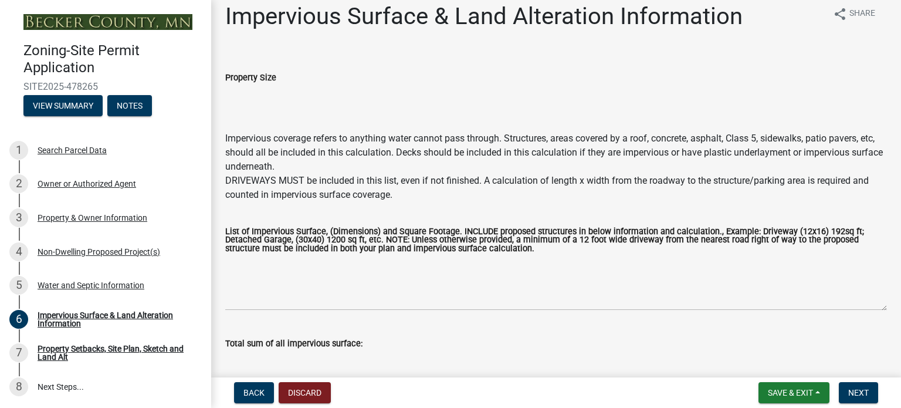
click at [245, 96] on input "Property Size" at bounding box center [556, 96] width 662 height 23
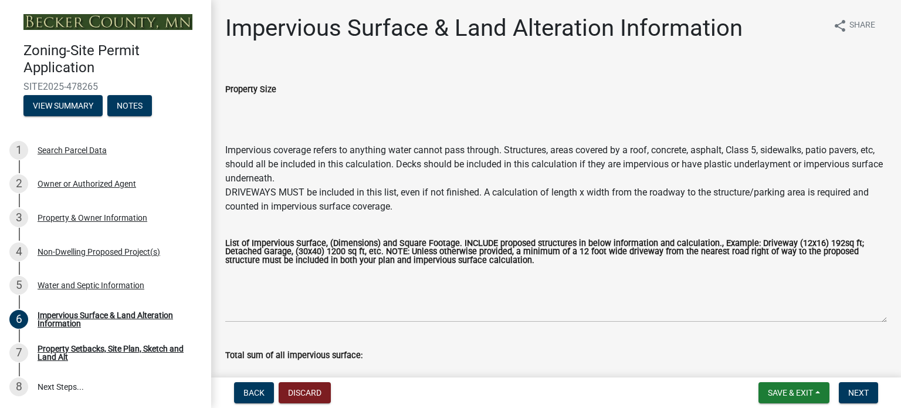
click at [154, 108] on div "Zoning-Site Permit Application SITE2025-478265 View Summary Notes" at bounding box center [105, 76] width 192 height 86
click at [252, 110] on input "Property Size" at bounding box center [556, 107] width 662 height 23
click at [235, 112] on input "Property Size" at bounding box center [556, 107] width 662 height 23
click at [68, 320] on div "Impervious Surface & Land Alteration Information" at bounding box center [115, 319] width 155 height 16
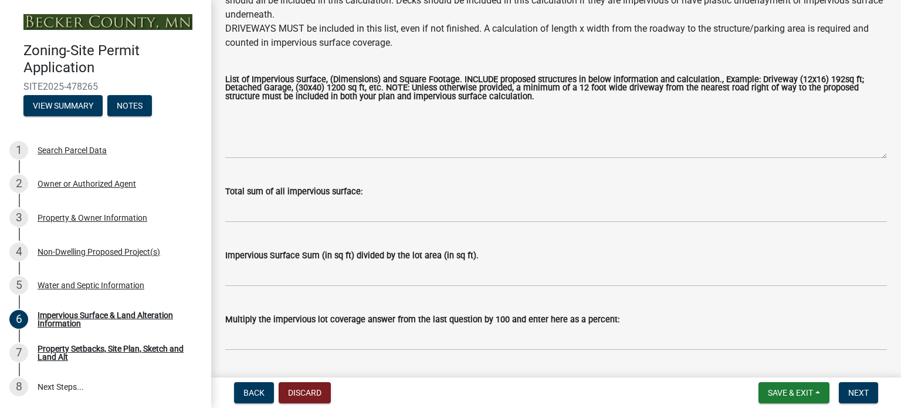
scroll to position [196, 0]
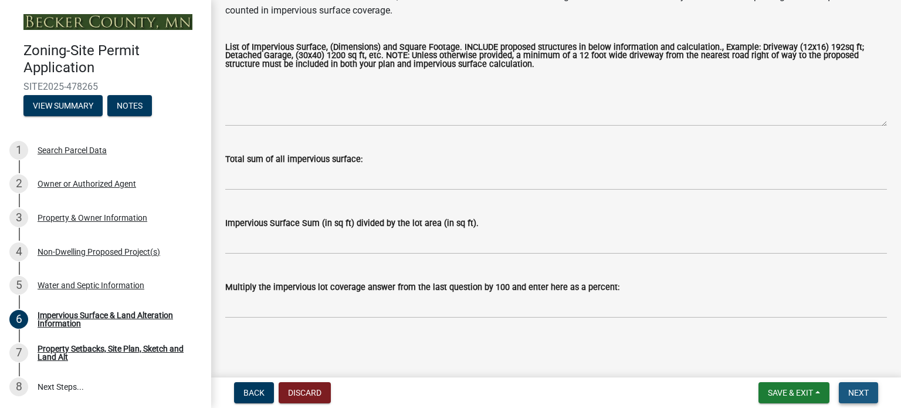
click at [862, 389] on span "Next" at bounding box center [859, 392] width 21 height 9
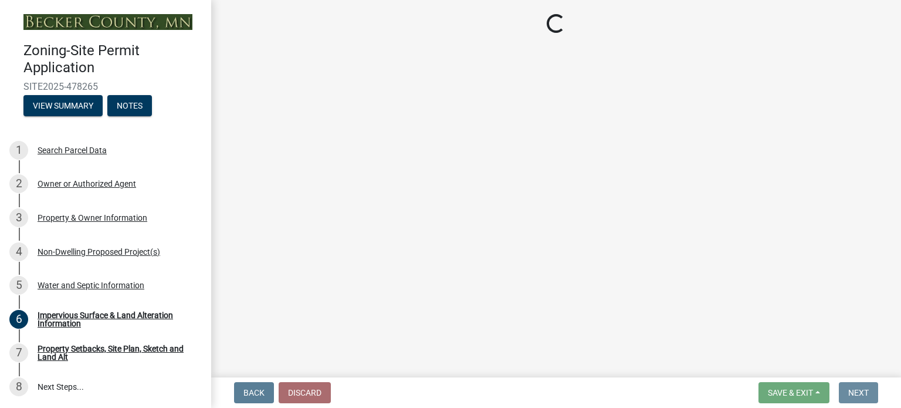
scroll to position [0, 0]
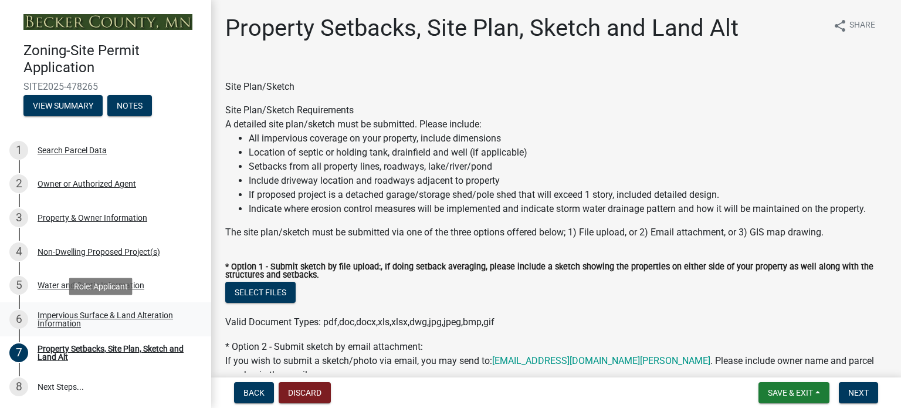
click at [86, 315] on div "Impervious Surface & Land Alteration Information" at bounding box center [115, 319] width 155 height 16
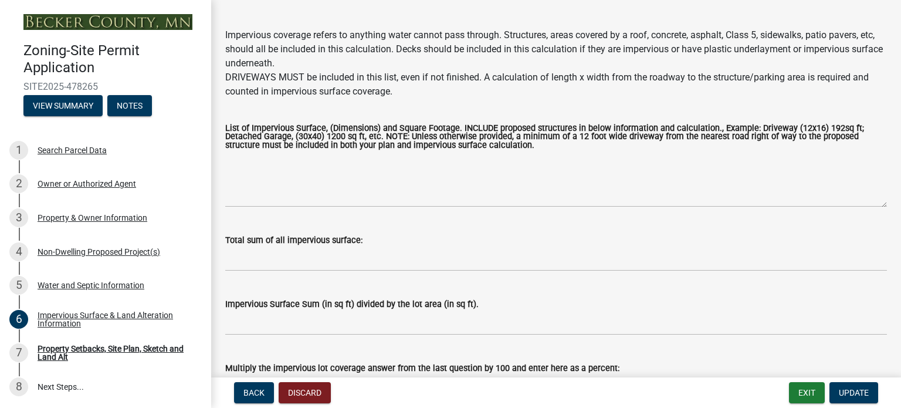
scroll to position [117, 0]
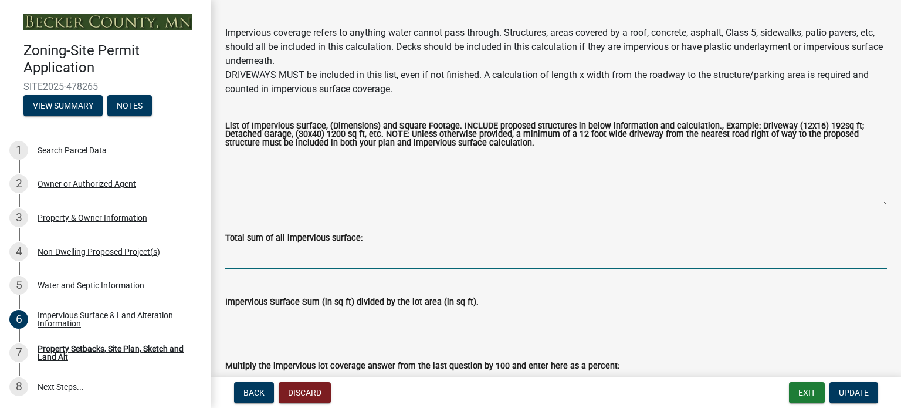
click at [249, 258] on input "Total sum of all impervious surface:" at bounding box center [556, 257] width 662 height 24
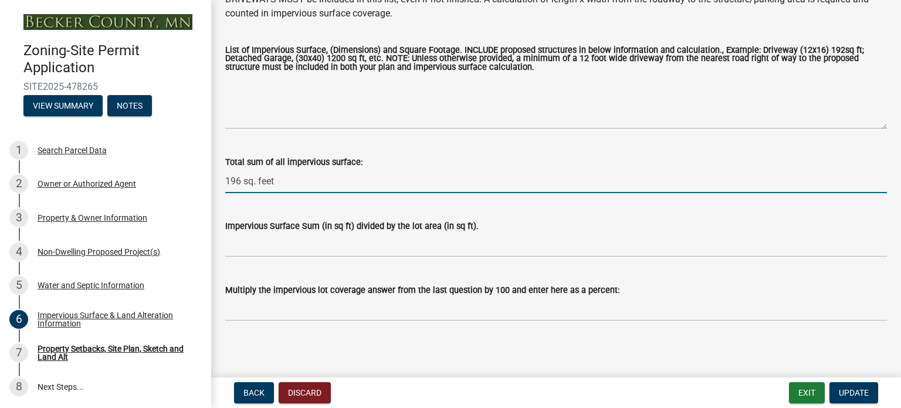
scroll to position [196, 0]
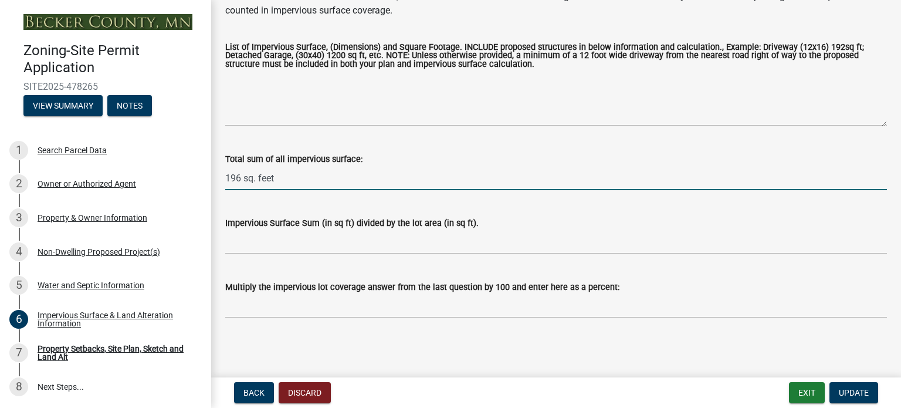
type input "196 sq. feet"
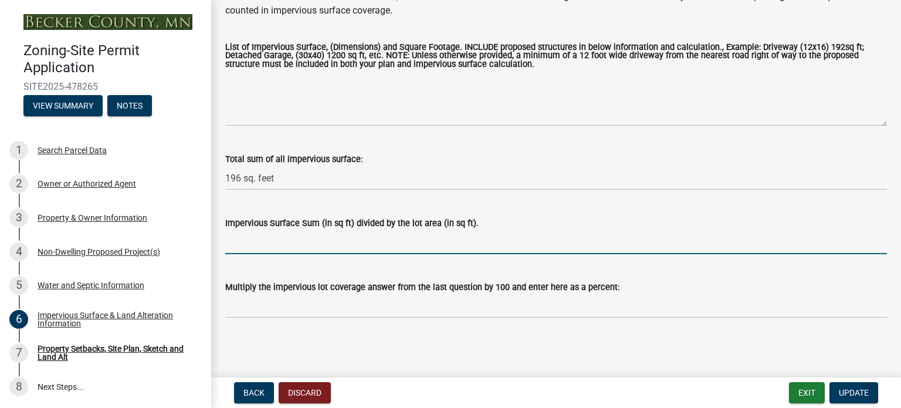
click at [250, 242] on input "Impervious Surface Sum (in sq ft) divided by the lot area (in sq ft)." at bounding box center [556, 242] width 662 height 24
type input "0.0004890805"
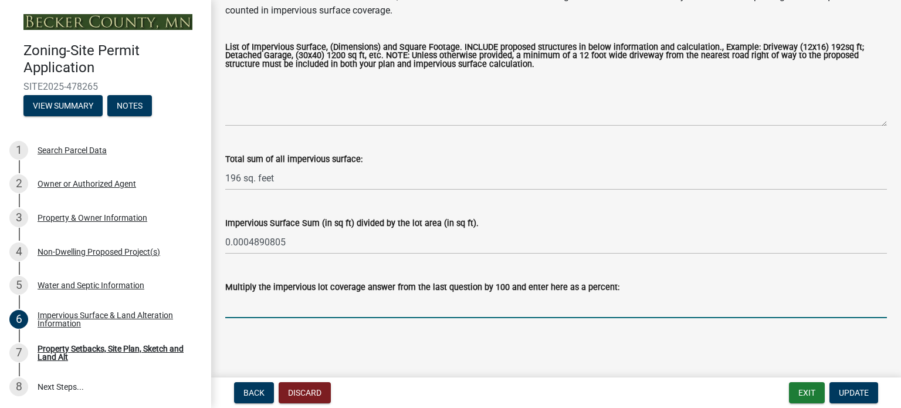
click at [261, 309] on input "Multiply the impervious lot coverage answer from the last question by 100 and e…" at bounding box center [556, 306] width 662 height 24
type input "0.04890805"
click at [862, 388] on span "Update" at bounding box center [854, 392] width 30 height 9
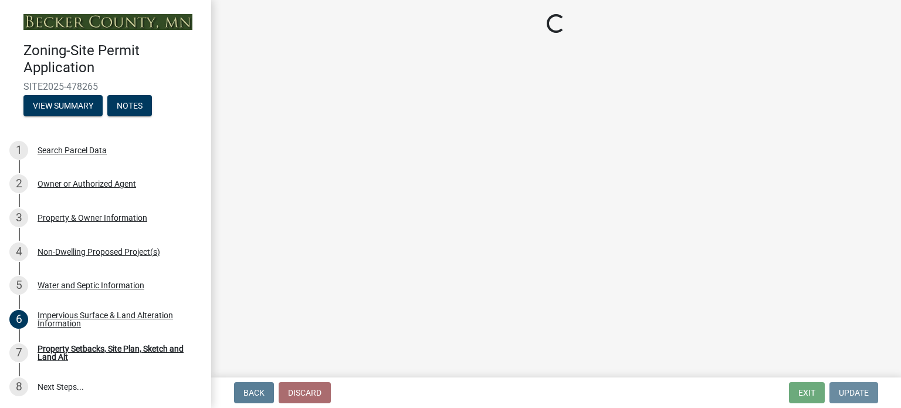
scroll to position [0, 0]
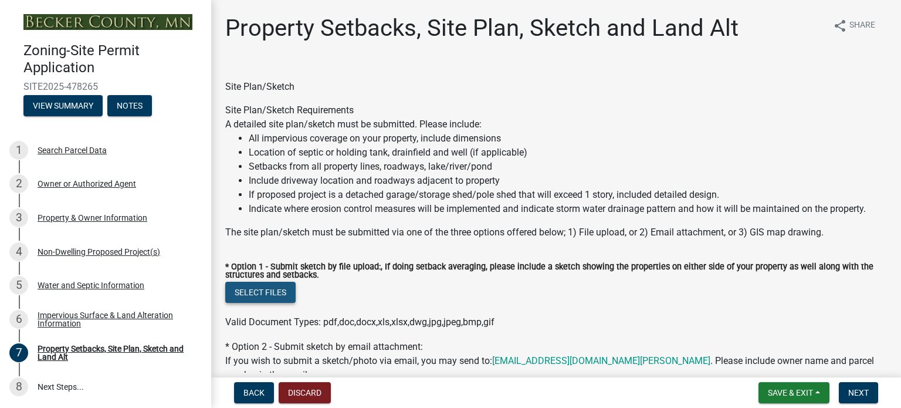
click at [255, 290] on button "Select files" at bounding box center [260, 292] width 70 height 21
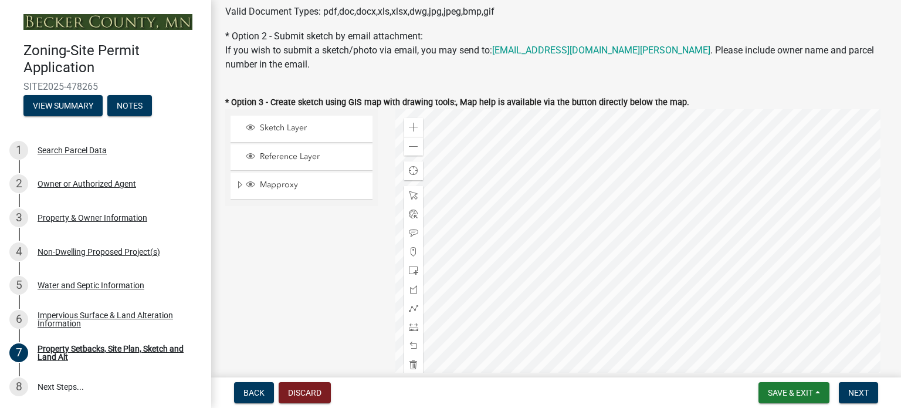
scroll to position [329, 0]
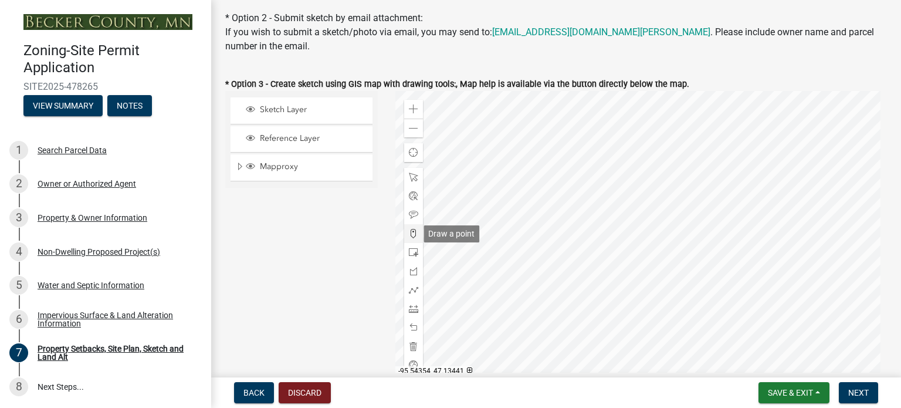
click at [410, 232] on span at bounding box center [413, 233] width 9 height 9
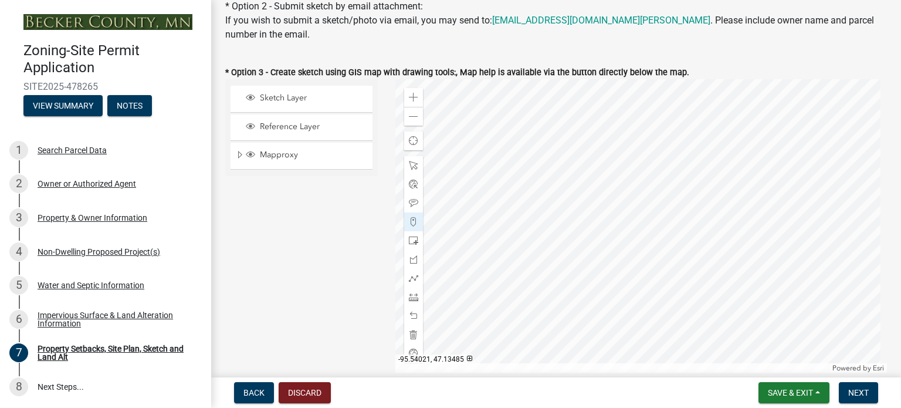
click at [596, 185] on div at bounding box center [642, 225] width 492 height 293
click at [607, 201] on div at bounding box center [642, 225] width 492 height 293
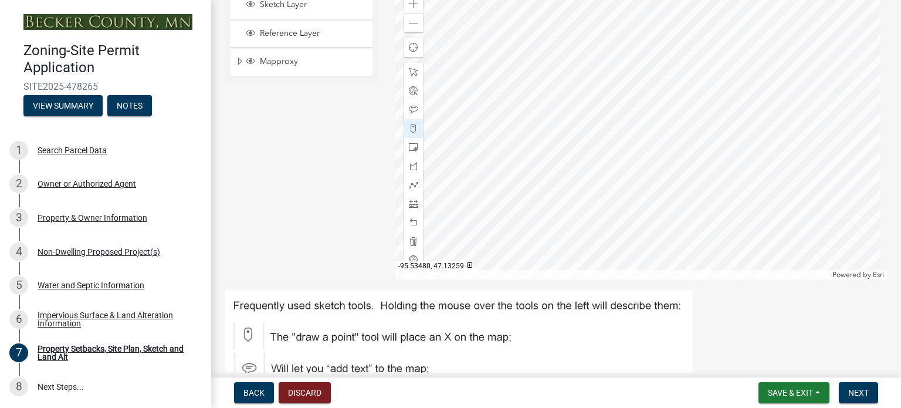
scroll to position [434, 0]
click at [333, 336] on img at bounding box center [459, 369] width 468 height 161
click at [413, 125] on span at bounding box center [413, 127] width 9 height 9
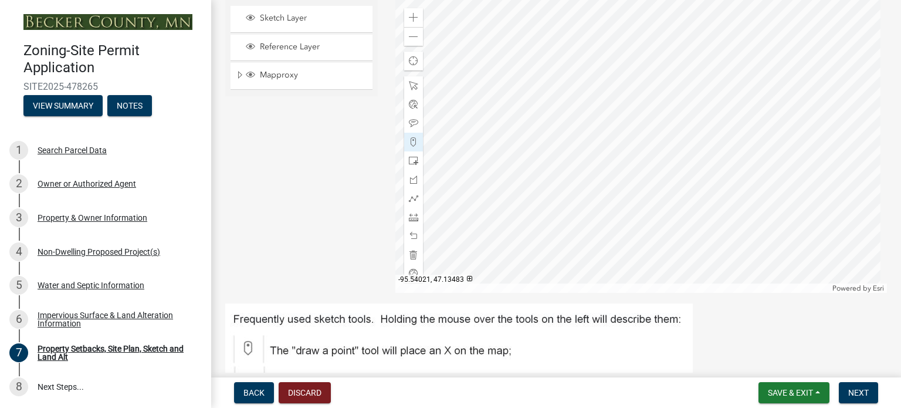
click at [594, 106] on div "Zoom in Zoom out Find my location Powered by Esri" at bounding box center [642, 145] width 492 height 293
drag, startPoint x: 410, startPoint y: 142, endPoint x: 599, endPoint y: 119, distance: 189.8
click at [599, 119] on div at bounding box center [642, 145] width 492 height 293
click at [605, 122] on div at bounding box center [642, 145] width 492 height 293
click at [613, 136] on div at bounding box center [642, 145] width 492 height 293
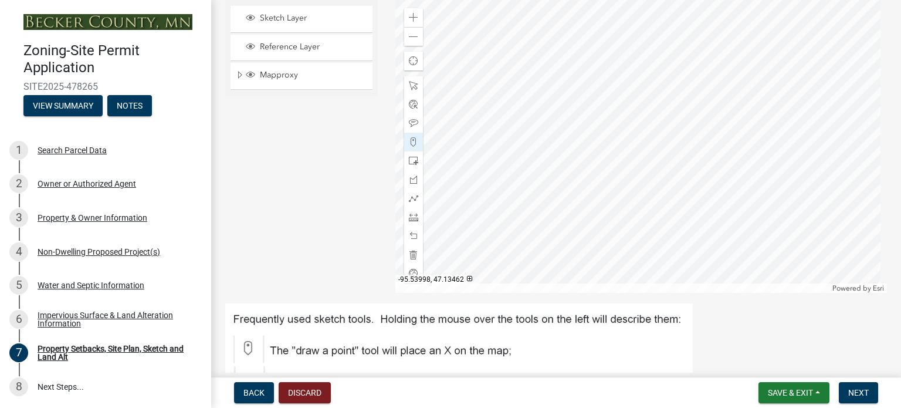
click at [611, 136] on div at bounding box center [642, 145] width 492 height 293
click at [413, 255] on span at bounding box center [413, 254] width 9 height 9
click at [411, 138] on span at bounding box center [413, 141] width 9 height 9
click at [600, 120] on div at bounding box center [642, 145] width 492 height 293
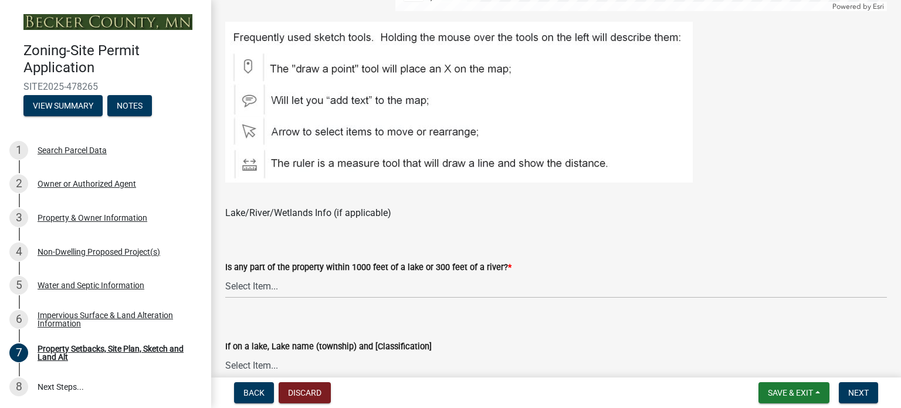
scroll to position [725, 0]
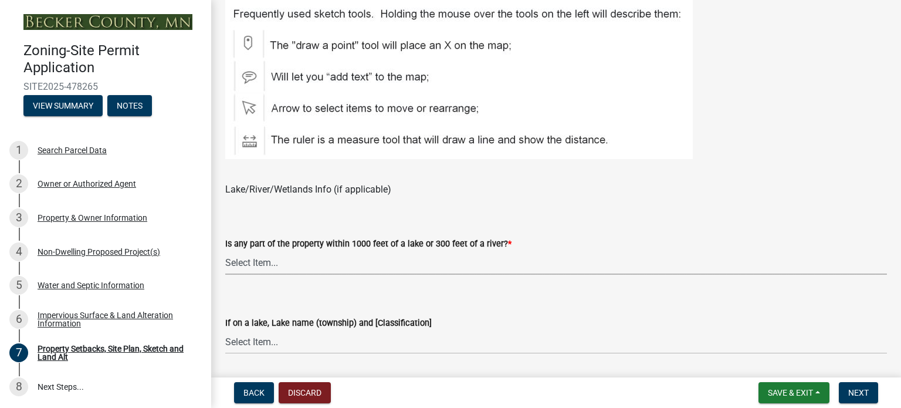
click at [257, 259] on select "Select Item... Shoreland-Riparian (Property is bordering a lake, river or strea…" at bounding box center [556, 263] width 662 height 24
click at [225, 251] on select "Select Item... Shoreland-Riparian (Property is bordering a lake, river or strea…" at bounding box center [556, 263] width 662 height 24
select select "d89fbfa0-1150-4954-b91c-9d482c9530a3"
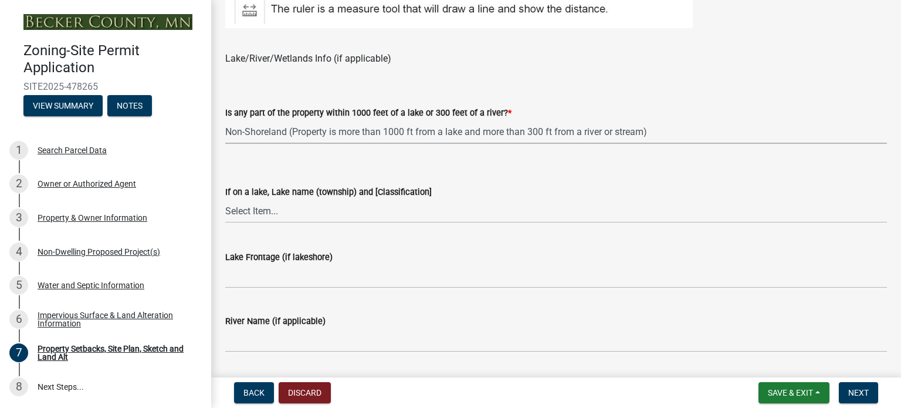
scroll to position [866, 0]
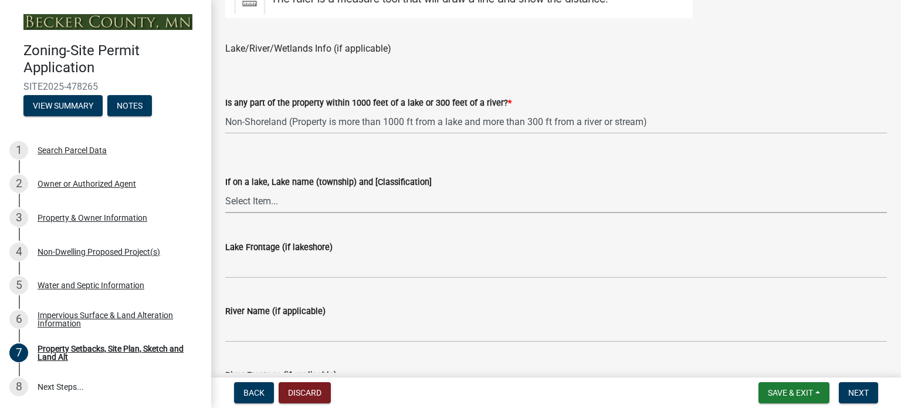
click at [267, 202] on select "Select Item... My lake is not listed below Abbey (Lake View) [NE Tier 2] Abners…" at bounding box center [556, 201] width 662 height 24
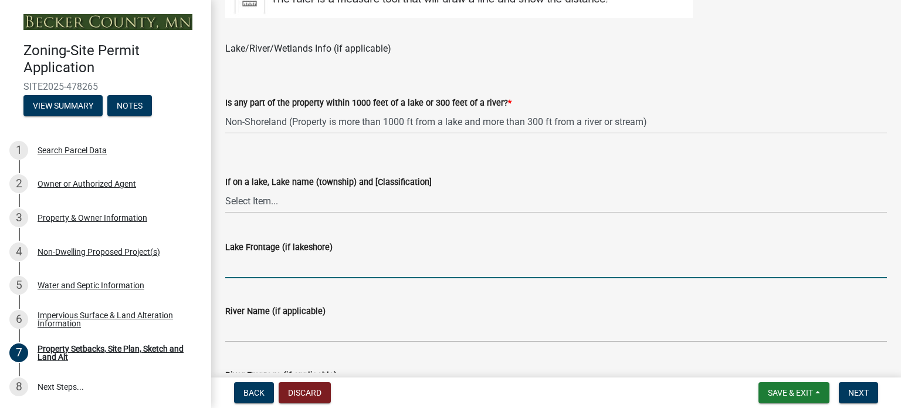
click at [766, 258] on input "Lake Frontage (if lakeshore)" at bounding box center [556, 266] width 662 height 24
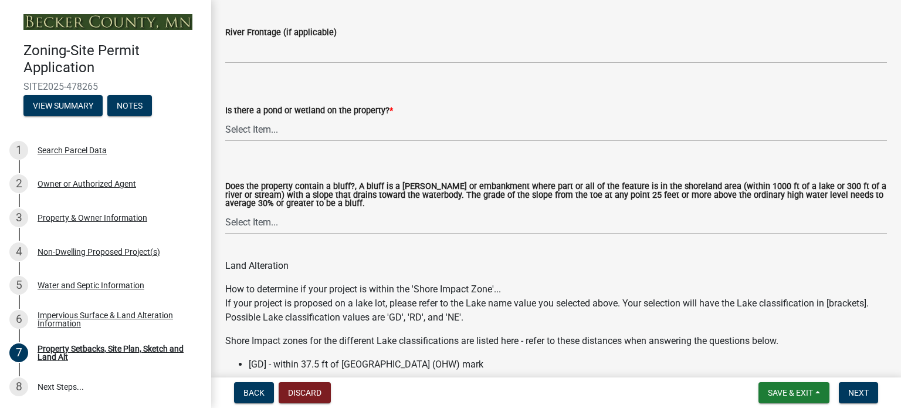
scroll to position [1214, 0]
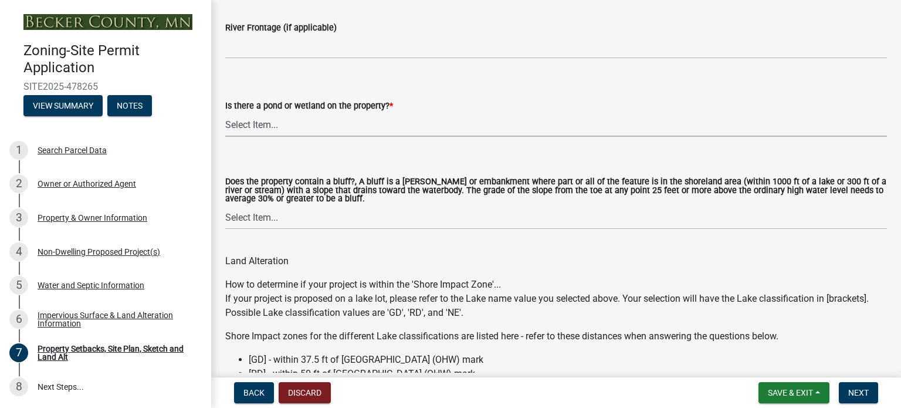
click at [240, 123] on select "Select Item... Yes No" at bounding box center [556, 125] width 662 height 24
click at [225, 113] on select "Select Item... Yes No" at bounding box center [556, 125] width 662 height 24
select select "b56a4575-9846-47cf-8067-c59a4853da22"
click at [252, 215] on select "Select Item... Yes No" at bounding box center [556, 217] width 662 height 24
click at [225, 205] on select "Select Item... Yes No" at bounding box center [556, 217] width 662 height 24
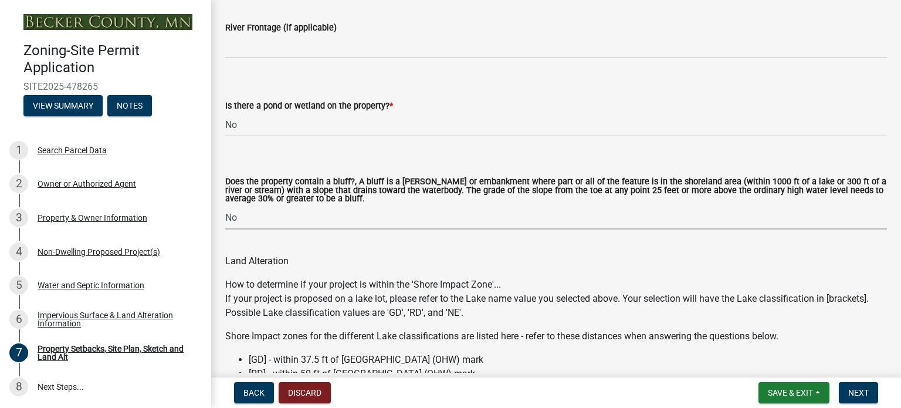
select select "12f785fb-c378-4b18-841c-21c73dc99083"
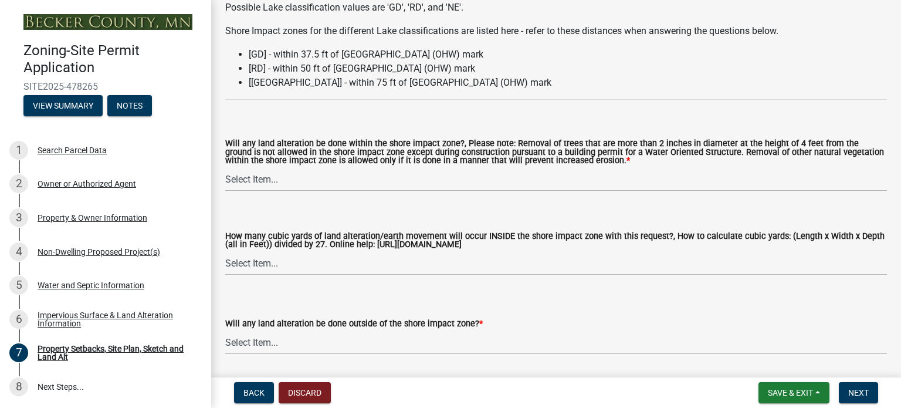
scroll to position [1541, 0]
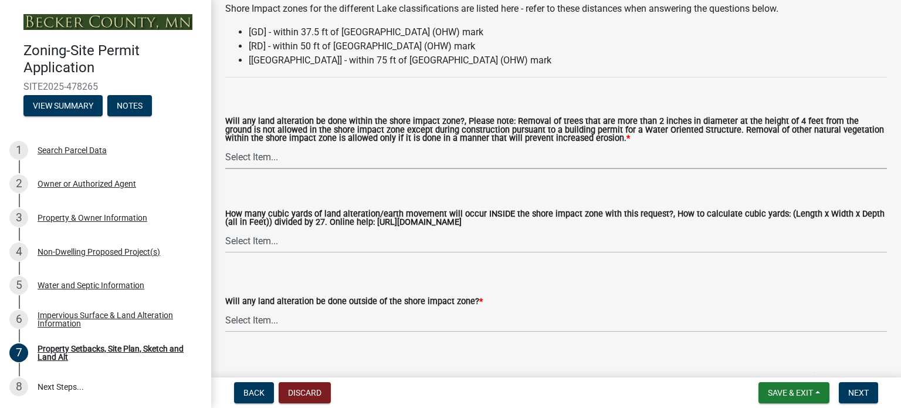
click at [239, 154] on select "Select Item... Yes No N/A" at bounding box center [556, 157] width 662 height 24
click at [225, 145] on select "Select Item... Yes No N/A" at bounding box center [556, 157] width 662 height 24
select select "e8ab2dc3-aa3f-46f3-9b4a-37eb25ad84af"
click at [248, 239] on select "Select Item... None 10 Cubic Yards or less 11-50 Cubic Yards Over 50 Cubic Yards" at bounding box center [556, 241] width 662 height 24
click at [225, 229] on select "Select Item... None 10 Cubic Yards or less 11-50 Cubic Yards Over 50 Cubic Yards" at bounding box center [556, 241] width 662 height 24
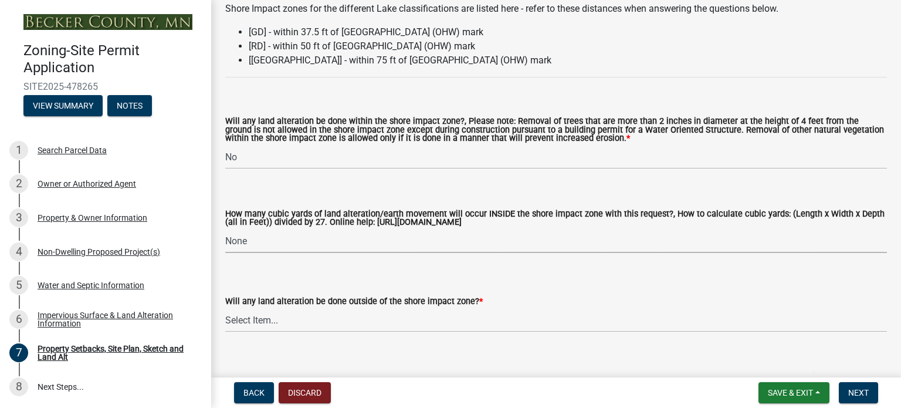
select select "27b2a8b4-abf6-463e-8c0c-7c5d2b4fe26f"
click at [262, 323] on select "Select Item... Yes No N/A" at bounding box center [556, 320] width 662 height 24
click at [225, 309] on select "Select Item... Yes No N/A" at bounding box center [556, 320] width 662 height 24
select select "5ad4ab64-b44e-481c-9000-9e5907aa74e1"
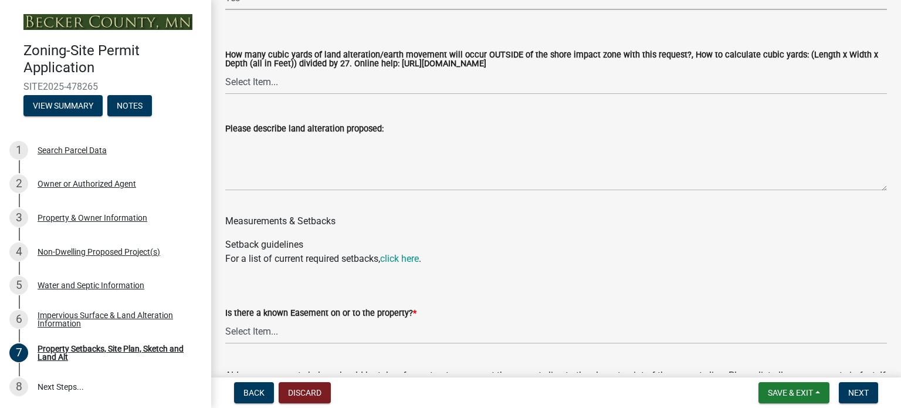
scroll to position [1870, 0]
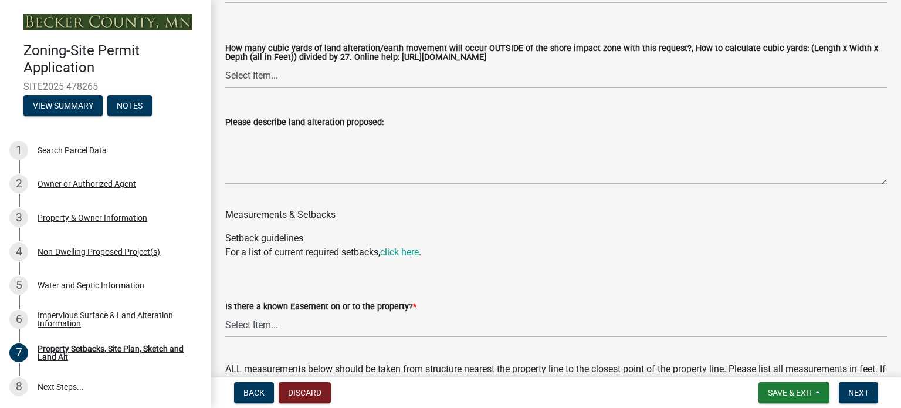
click at [255, 78] on select "Select Item... None 10 Cubic Yards or less 11-50 Cubic Yards Over 50 Cubic Yards" at bounding box center [556, 76] width 662 height 24
click at [225, 65] on select "Select Item... None 10 Cubic Yards or less 11-50 Cubic Yards Over 50 Cubic Yards" at bounding box center [556, 76] width 662 height 24
select select "d61e3758-d187-40af-a435-5e09c3f3d509"
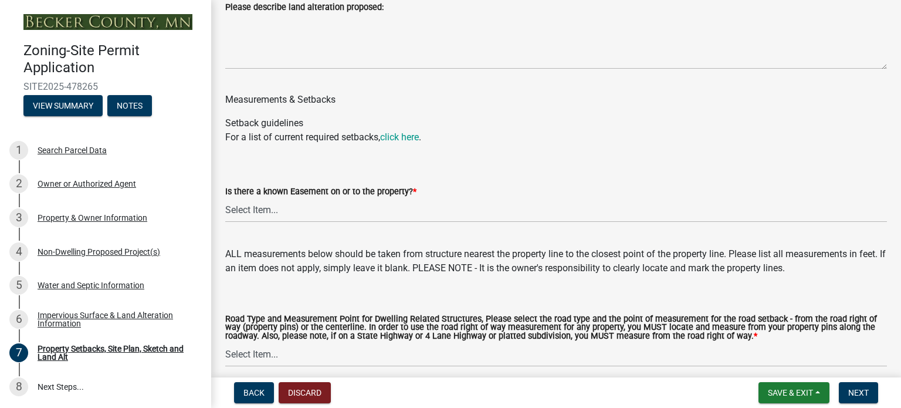
scroll to position [1987, 0]
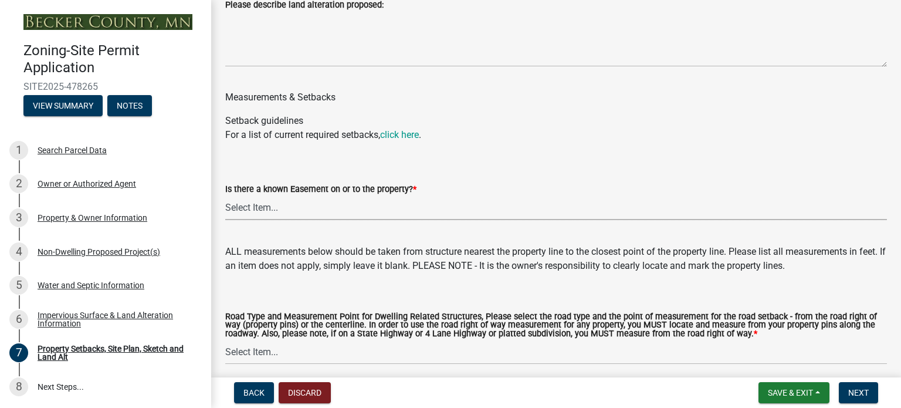
click at [240, 208] on select "Select Item... Yes No" at bounding box center [556, 208] width 662 height 24
click at [225, 197] on select "Select Item... Yes No" at bounding box center [556, 208] width 662 height 24
select select "c8b8ea71-7088-4e87-a493-7bc88cc2835b"
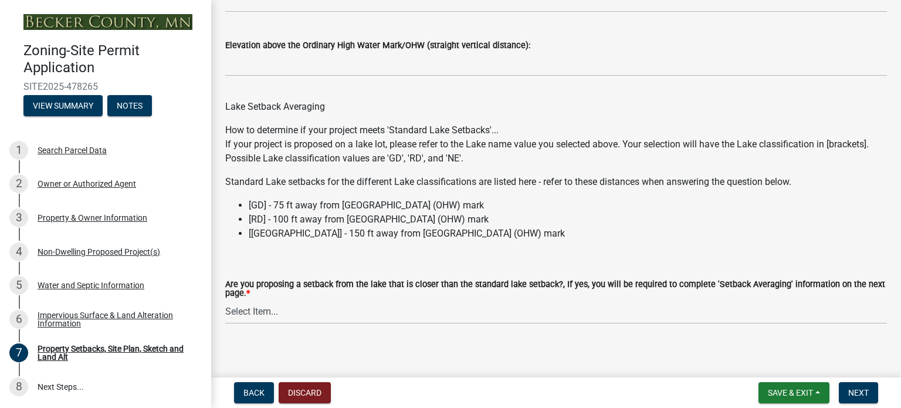
scroll to position [3511, 0]
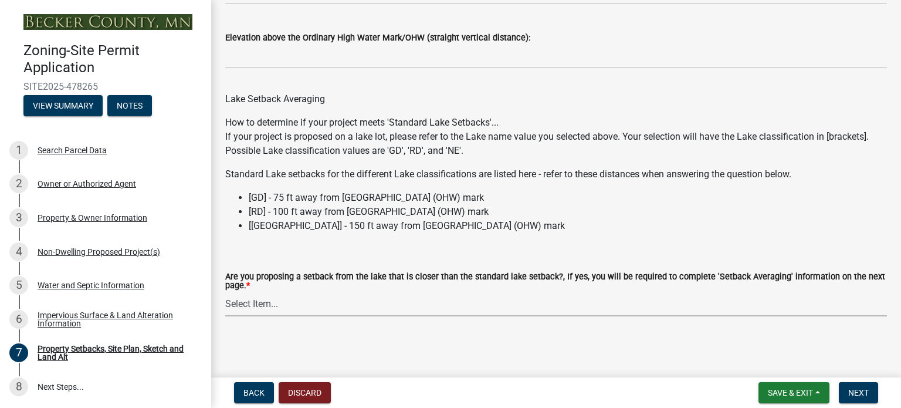
click at [250, 303] on select "Select Item... Yes No N/A" at bounding box center [556, 304] width 662 height 24
click at [225, 292] on select "Select Item... Yes No N/A" at bounding box center [556, 304] width 662 height 24
select select "19d13e65-c93d-443e-910a-7a17299544cc"
click at [854, 389] on span "Next" at bounding box center [859, 392] width 21 height 9
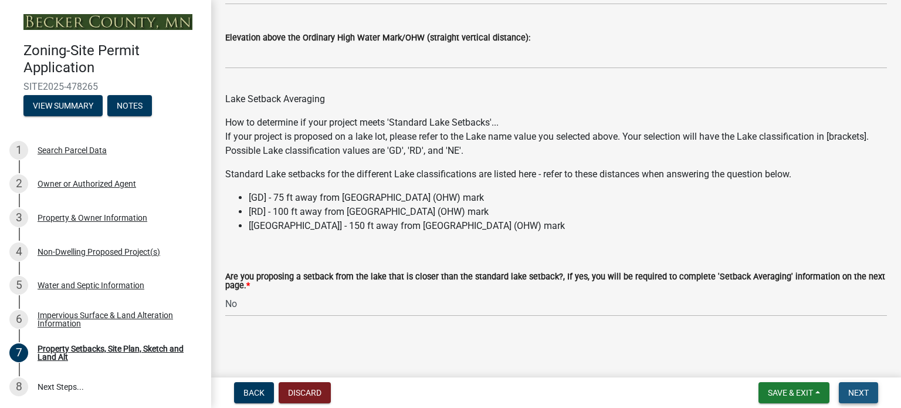
click at [859, 390] on span "Next" at bounding box center [859, 392] width 21 height 9
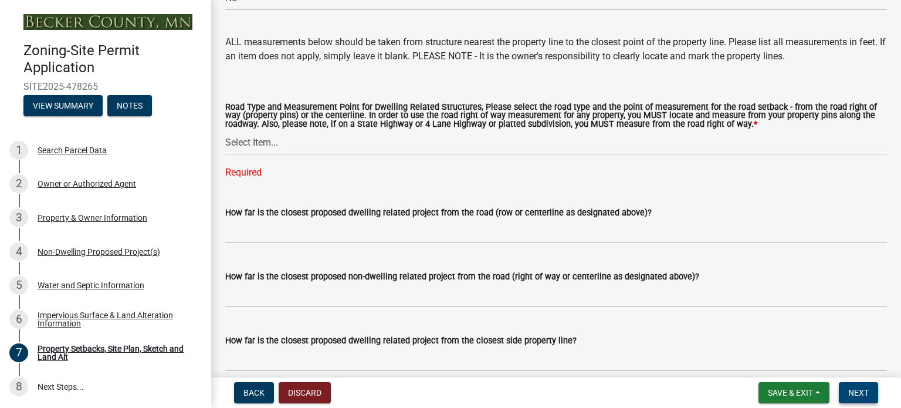
scroll to position [2169, 0]
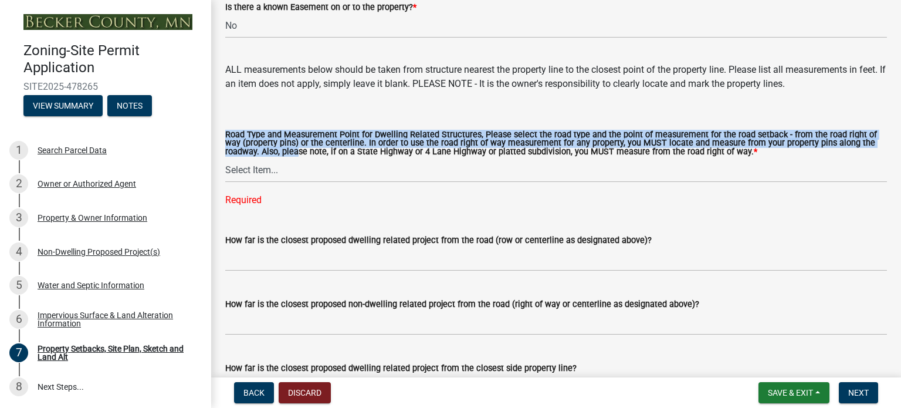
drag, startPoint x: 215, startPoint y: 178, endPoint x: 387, endPoint y: 163, distance: 172.6
click at [248, 170] on select "Select Item... Private Easement - Right of Way Private Easement - Centerline Pu…" at bounding box center [556, 170] width 662 height 24
click at [225, 159] on select "Select Item... Private Easement - Right of Way Private Easement - Centerline Pu…" at bounding box center [556, 170] width 662 height 24
select select "1418c7e3-4054-4b00-84b5-d09b9560f30a"
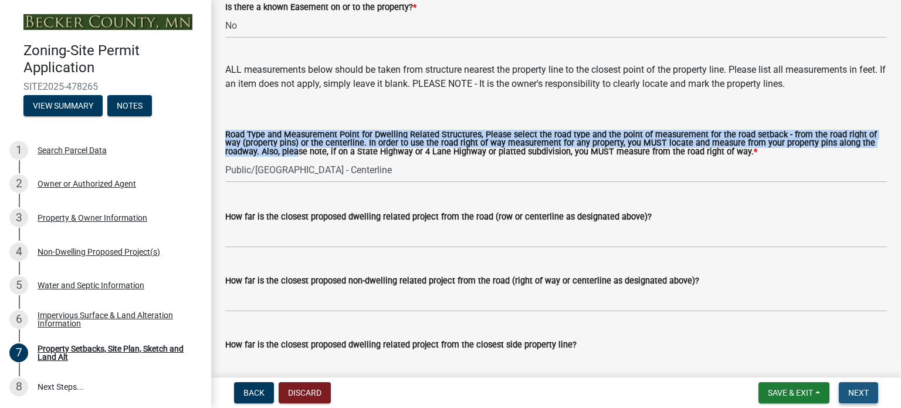
click at [853, 390] on span "Next" at bounding box center [859, 392] width 21 height 9
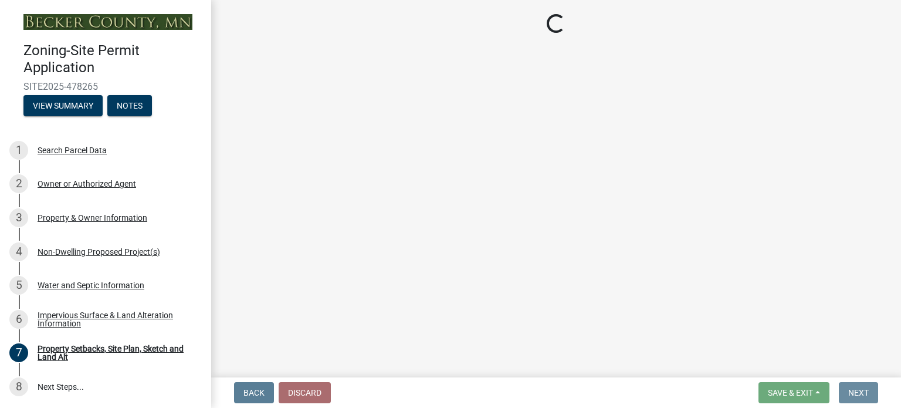
scroll to position [0, 0]
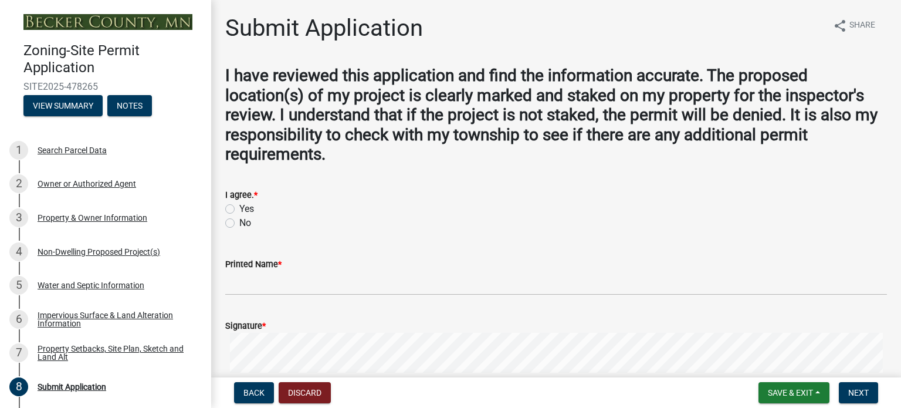
click at [239, 210] on label "Yes" at bounding box center [246, 209] width 15 height 14
click at [239, 210] on input "Yes" at bounding box center [243, 206] width 8 height 8
radio input "true"
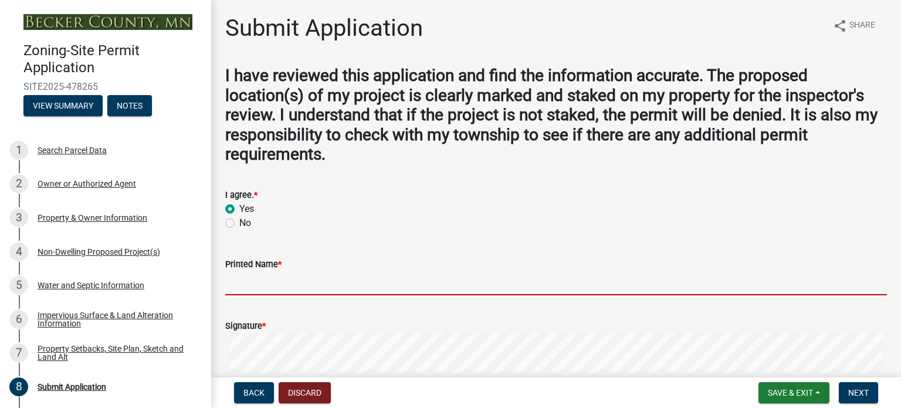
click at [299, 287] on input "Printed Name *" at bounding box center [556, 283] width 662 height 24
type input "[PERSON_NAME]"
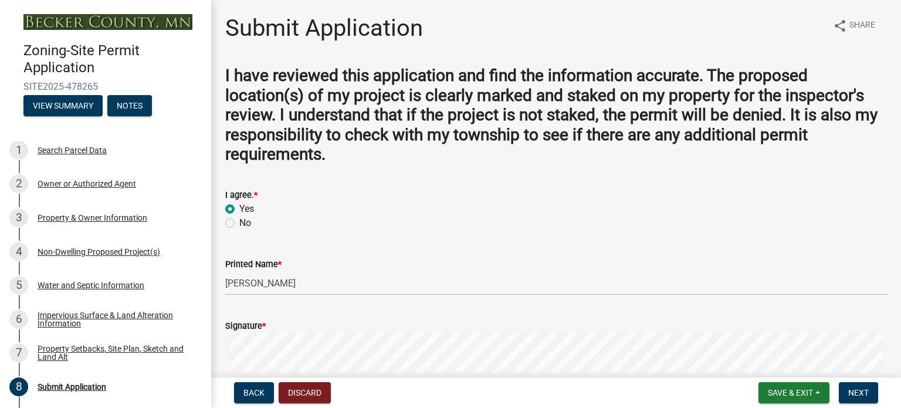
click at [262, 327] on label "Signature *" at bounding box center [245, 326] width 40 height 8
click at [255, 323] on label "Signature *" at bounding box center [245, 326] width 40 height 8
click at [264, 321] on span "*" at bounding box center [264, 326] width 4 height 10
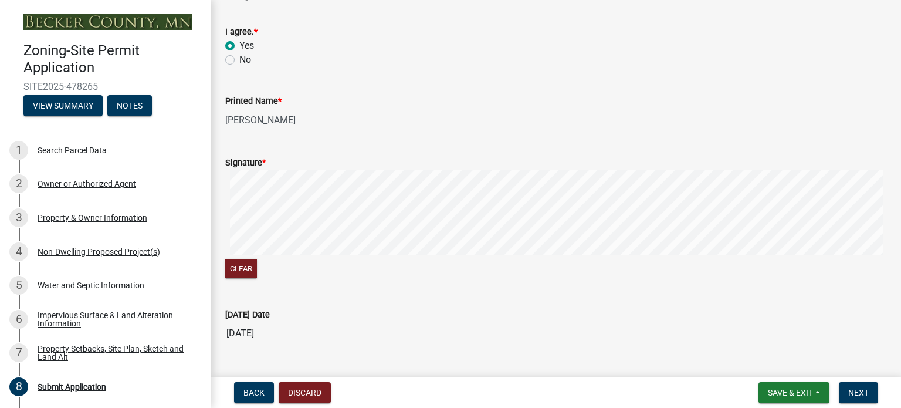
scroll to position [164, 0]
click at [251, 164] on label "Signature *" at bounding box center [245, 162] width 40 height 8
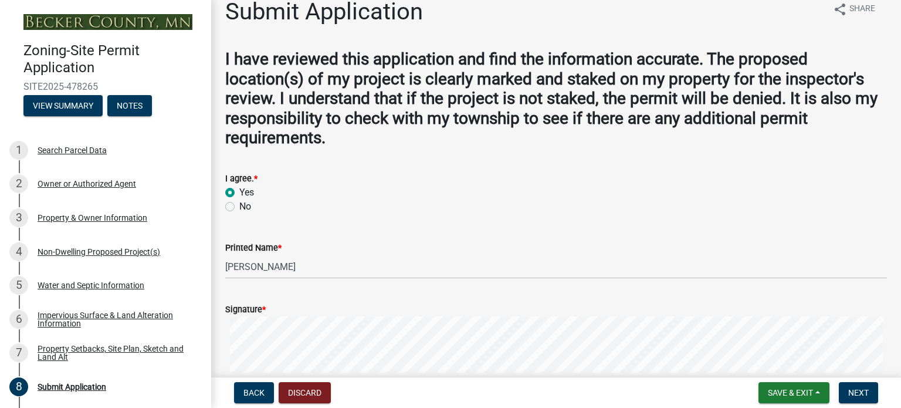
scroll to position [0, 0]
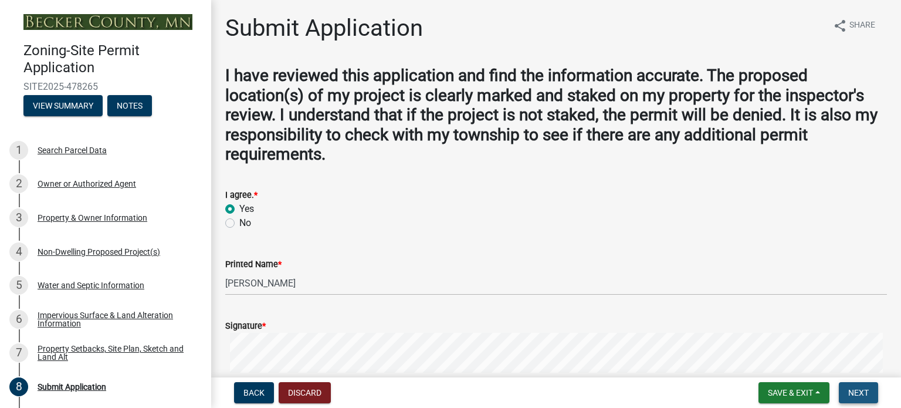
click at [853, 389] on span "Next" at bounding box center [859, 392] width 21 height 9
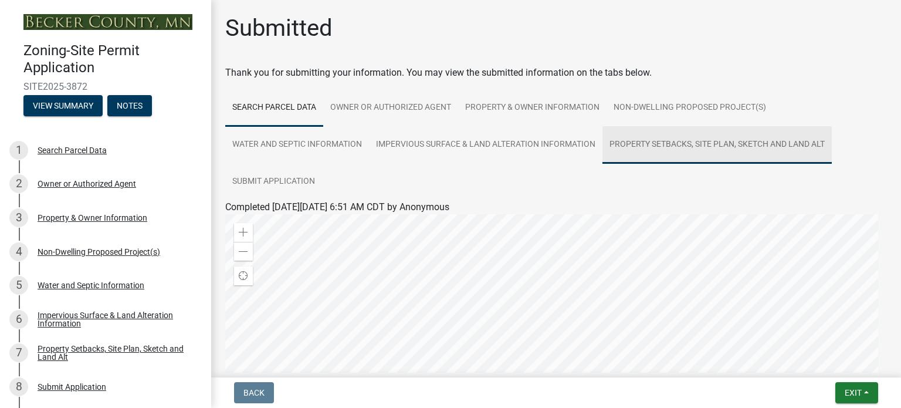
click at [744, 143] on link "Property Setbacks, Site Plan, Sketch and Land Alt" at bounding box center [717, 145] width 229 height 38
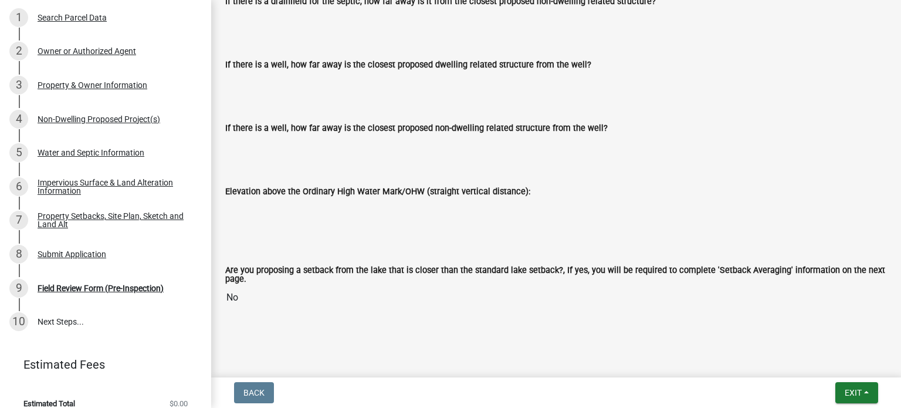
scroll to position [145, 0]
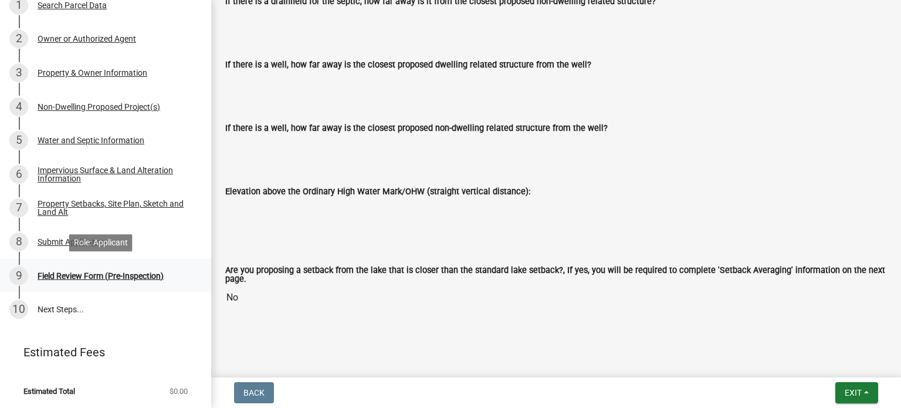
click at [90, 276] on div "Field Review Form (Pre-Inspection)" at bounding box center [101, 276] width 126 height 8
click at [61, 308] on link "10 Next Steps..." at bounding box center [105, 309] width 211 height 34
click at [56, 305] on link "10 Next Steps..." at bounding box center [105, 309] width 211 height 34
click at [58, 271] on div "Field Review Form (Pre-Inspection)" at bounding box center [101, 275] width 126 height 8
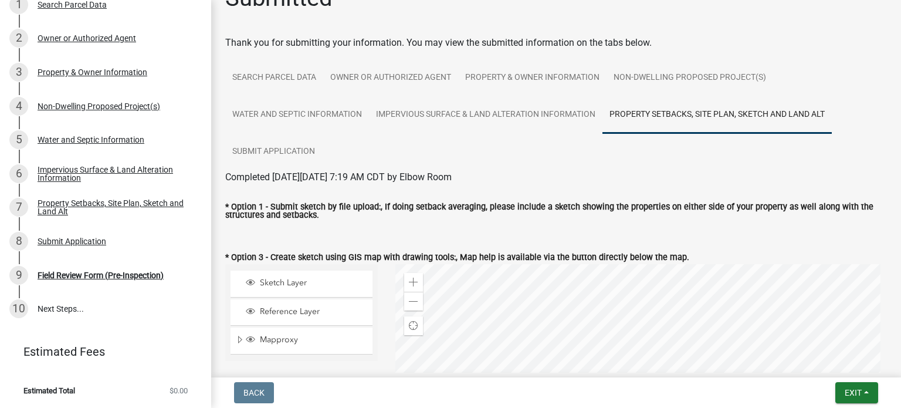
scroll to position [0, 0]
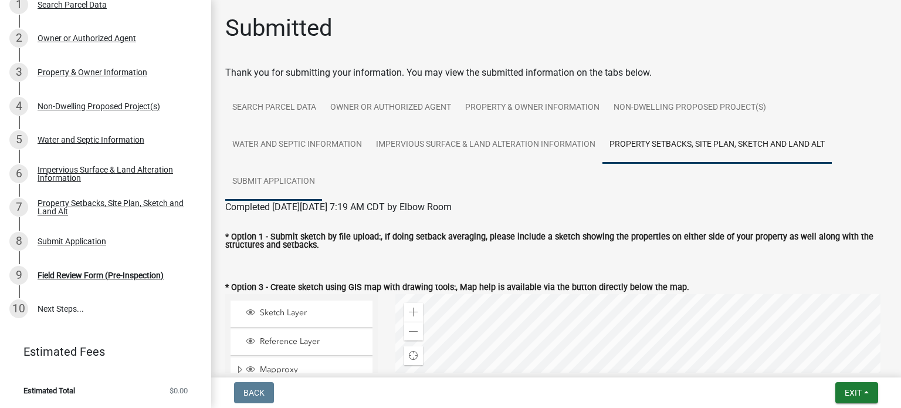
click at [262, 182] on link "Submit Application" at bounding box center [273, 182] width 97 height 38
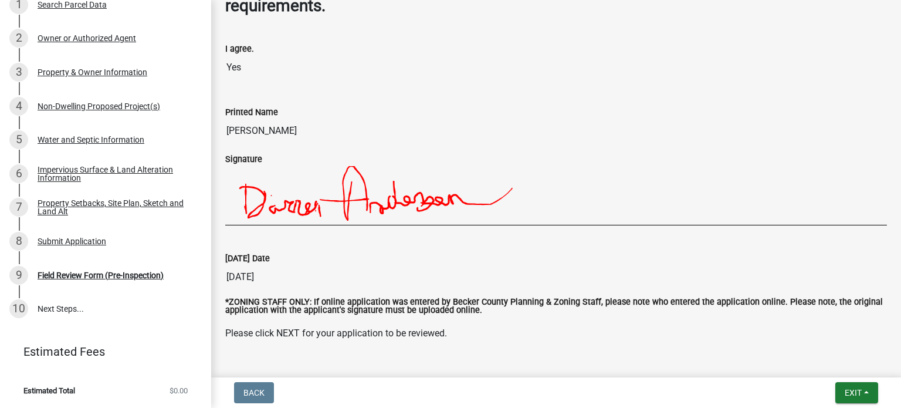
scroll to position [333, 0]
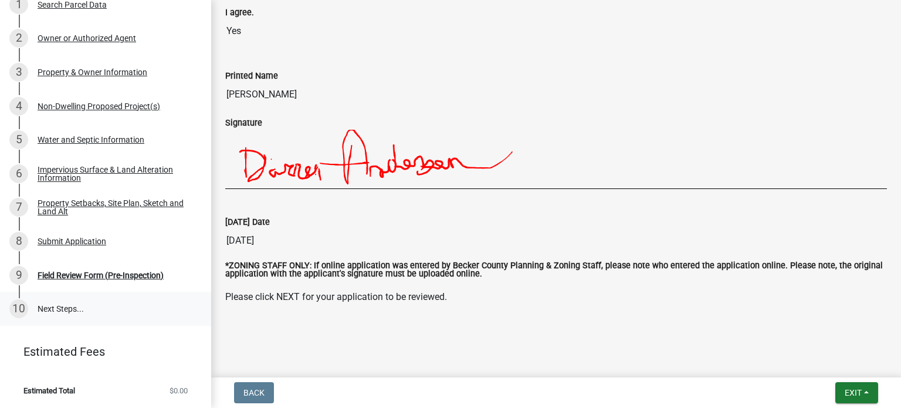
click at [53, 309] on link "10 Next Steps..." at bounding box center [105, 309] width 211 height 34
click at [847, 389] on span "Exit" at bounding box center [853, 392] width 17 height 9
click at [817, 362] on button "Save & Exit" at bounding box center [832, 362] width 94 height 28
